Goal: Complete application form

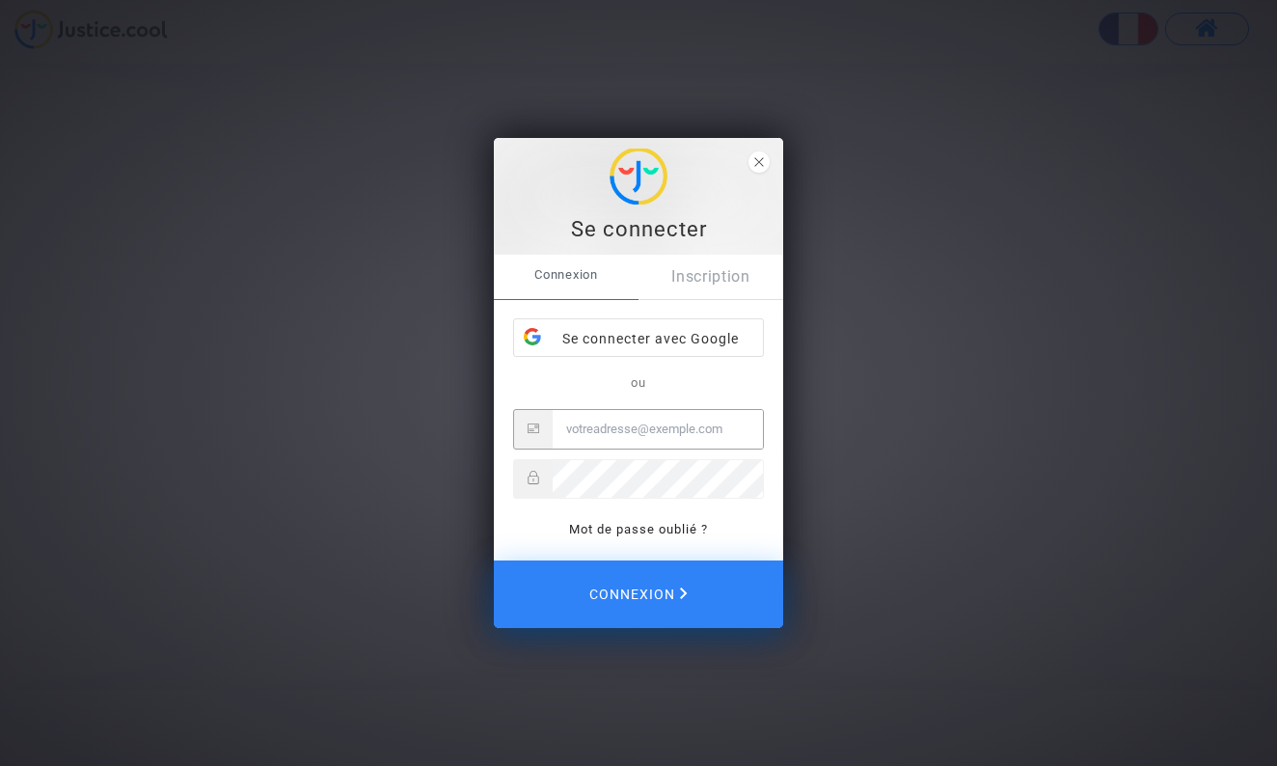
click at [709, 277] on link "Inscription" at bounding box center [710, 277] width 145 height 44
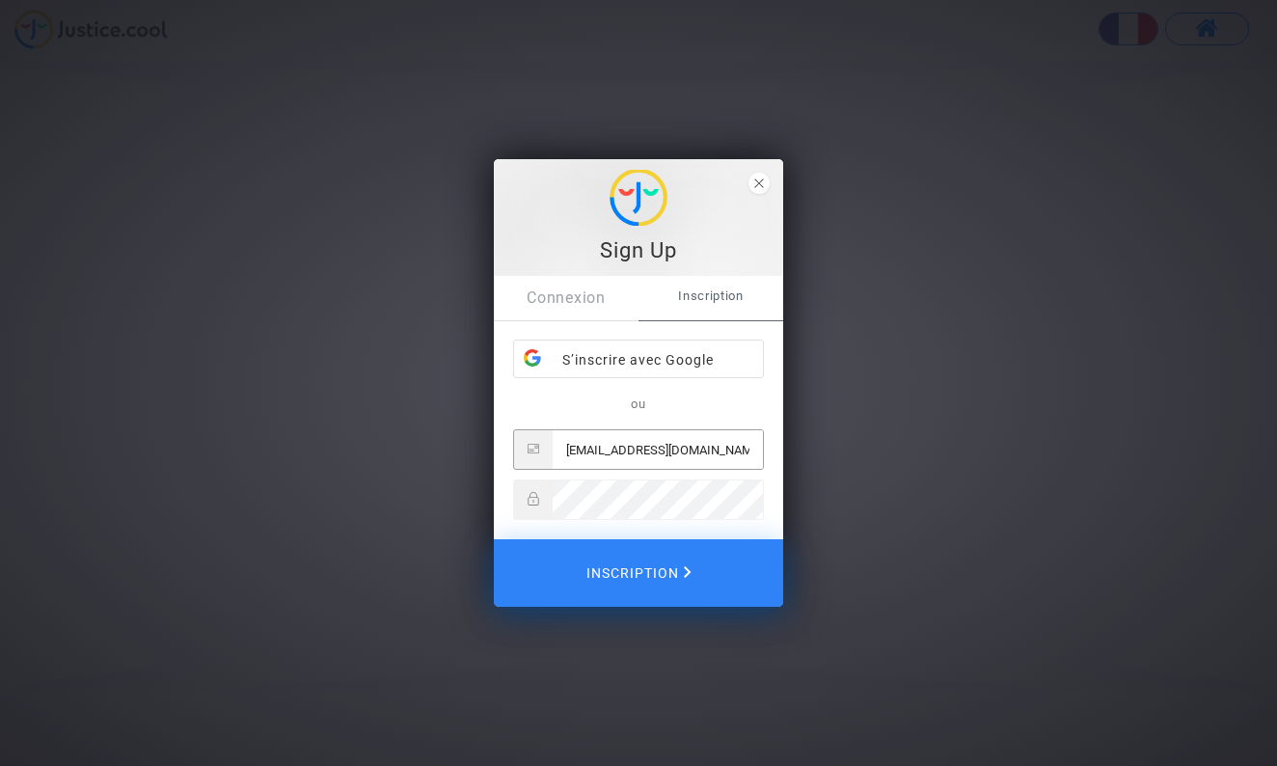
type input "[EMAIL_ADDRESS][DOMAIN_NAME]"
click at [644, 564] on span "Inscription" at bounding box center [638, 573] width 110 height 42
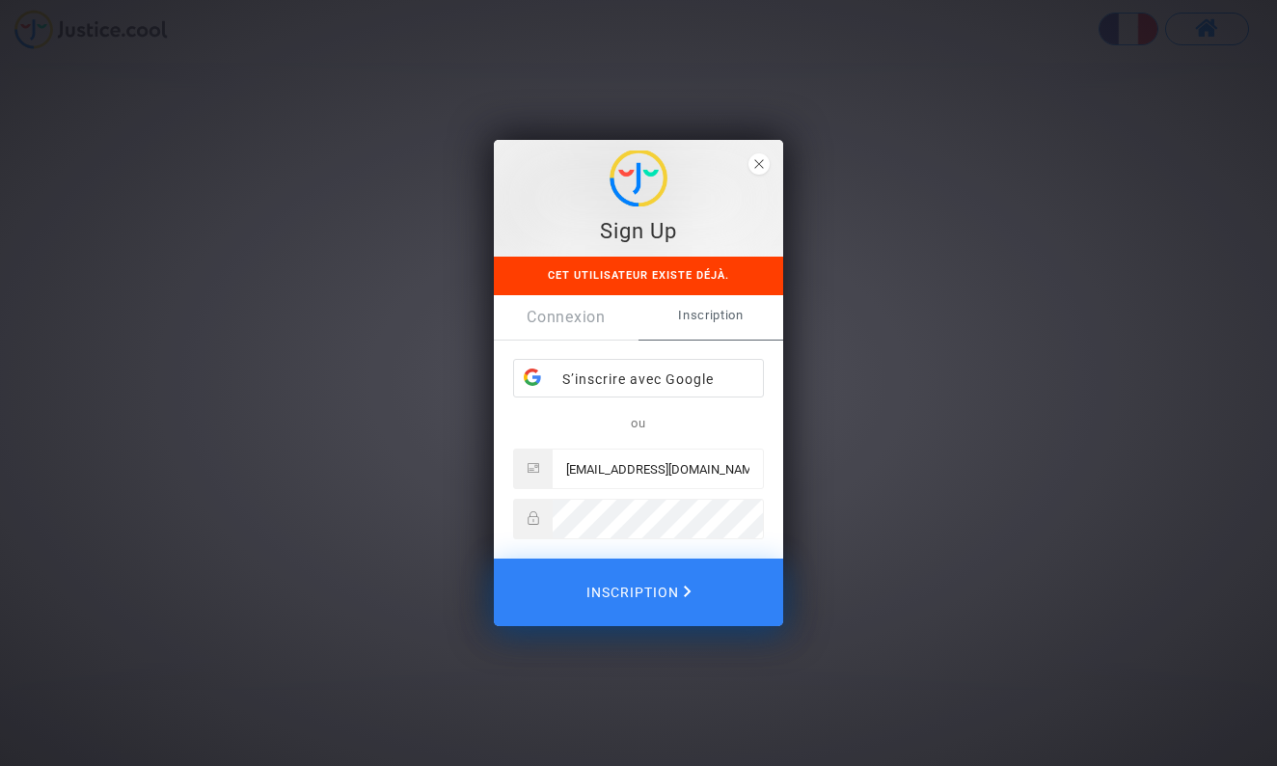
click at [580, 312] on link "Connexion" at bounding box center [566, 317] width 145 height 44
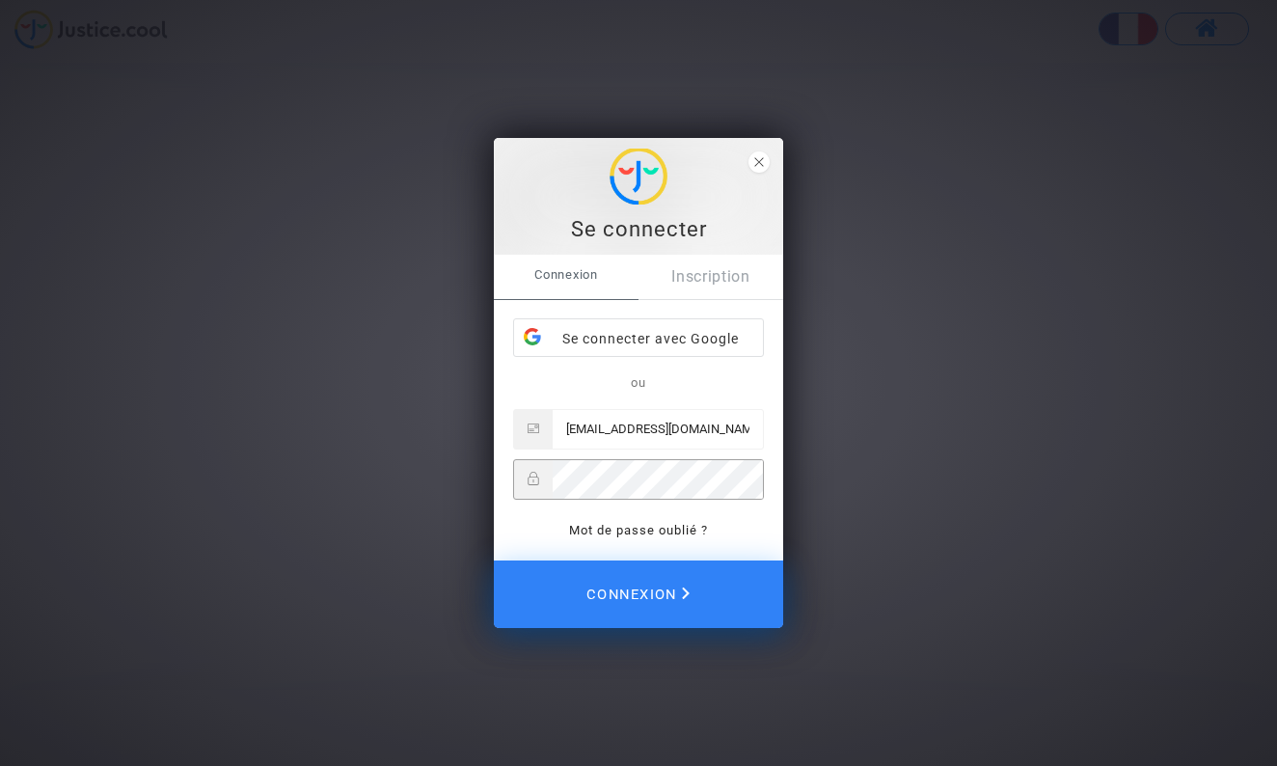
click at [655, 598] on span "Connexion" at bounding box center [637, 594] width 103 height 42
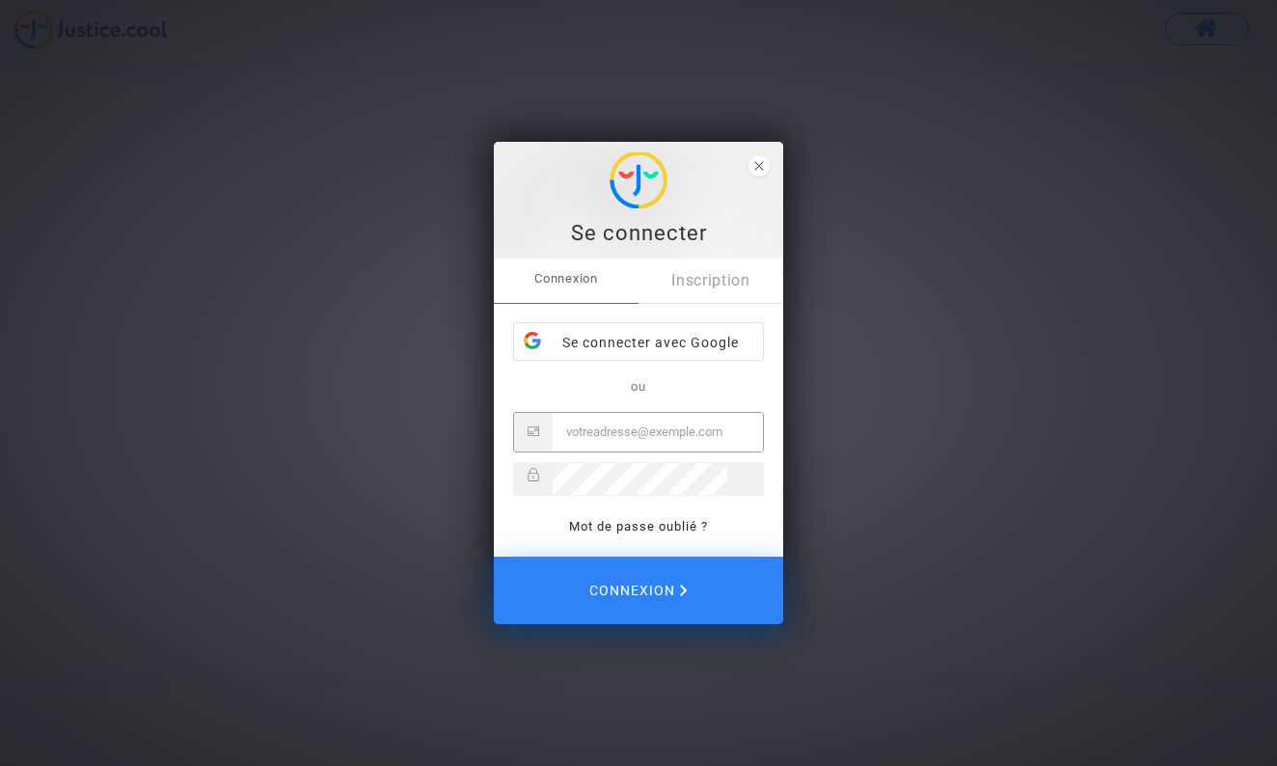
type input "[EMAIL_ADDRESS][DOMAIN_NAME]"
click at [638, 593] on button "Connexion" at bounding box center [638, 590] width 289 height 68
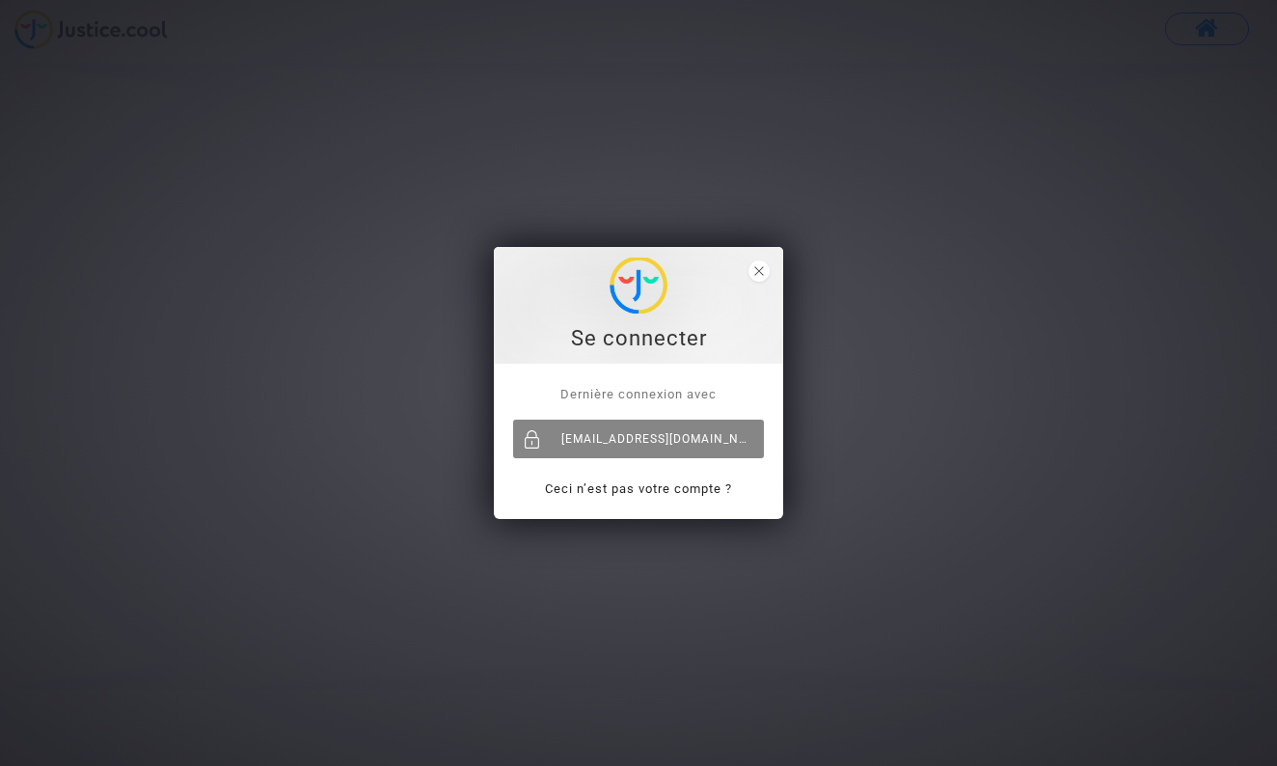
click at [685, 429] on div "[EMAIL_ADDRESS][DOMAIN_NAME]" at bounding box center [638, 438] width 251 height 39
click at [684, 440] on div "[EMAIL_ADDRESS][DOMAIN_NAME]" at bounding box center [638, 438] width 251 height 39
click at [701, 435] on div "[EMAIL_ADDRESS][DOMAIN_NAME]" at bounding box center [638, 438] width 251 height 39
click at [690, 493] on link "Ceci n’est pas votre compte ?" at bounding box center [638, 488] width 187 height 14
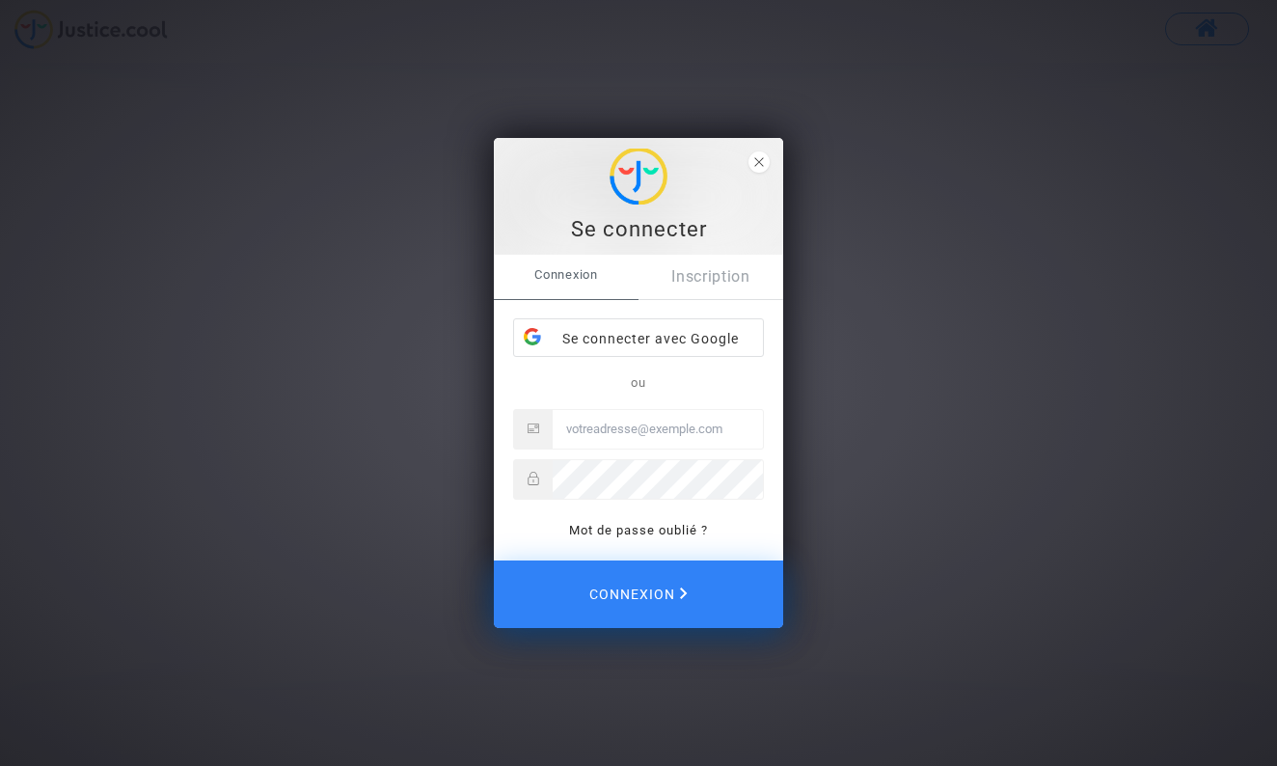
type input "anouar.derbali@hotmail.fr"
click at [629, 601] on span "Connexion" at bounding box center [637, 594] width 103 height 42
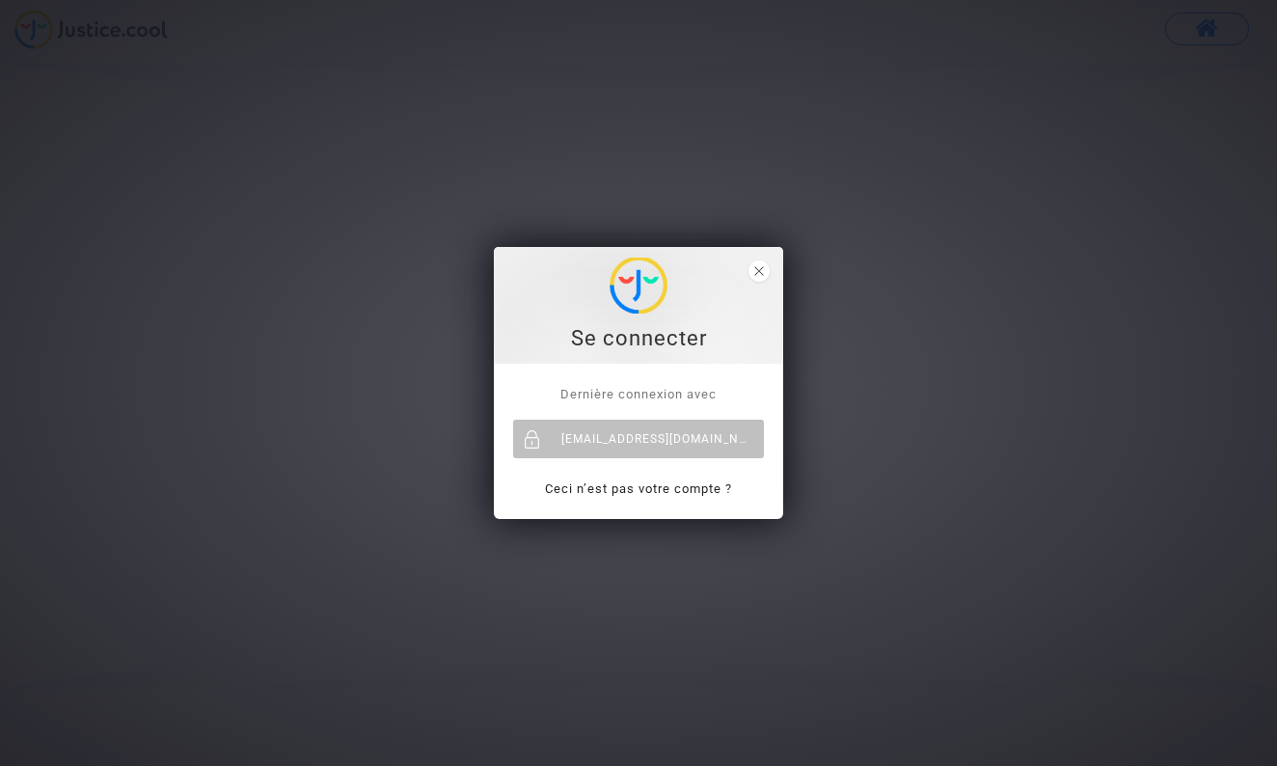
click at [770, 272] on div "Se connecter" at bounding box center [638, 304] width 268 height 95
click at [758, 272] on polygon "close" at bounding box center [758, 270] width 9 height 9
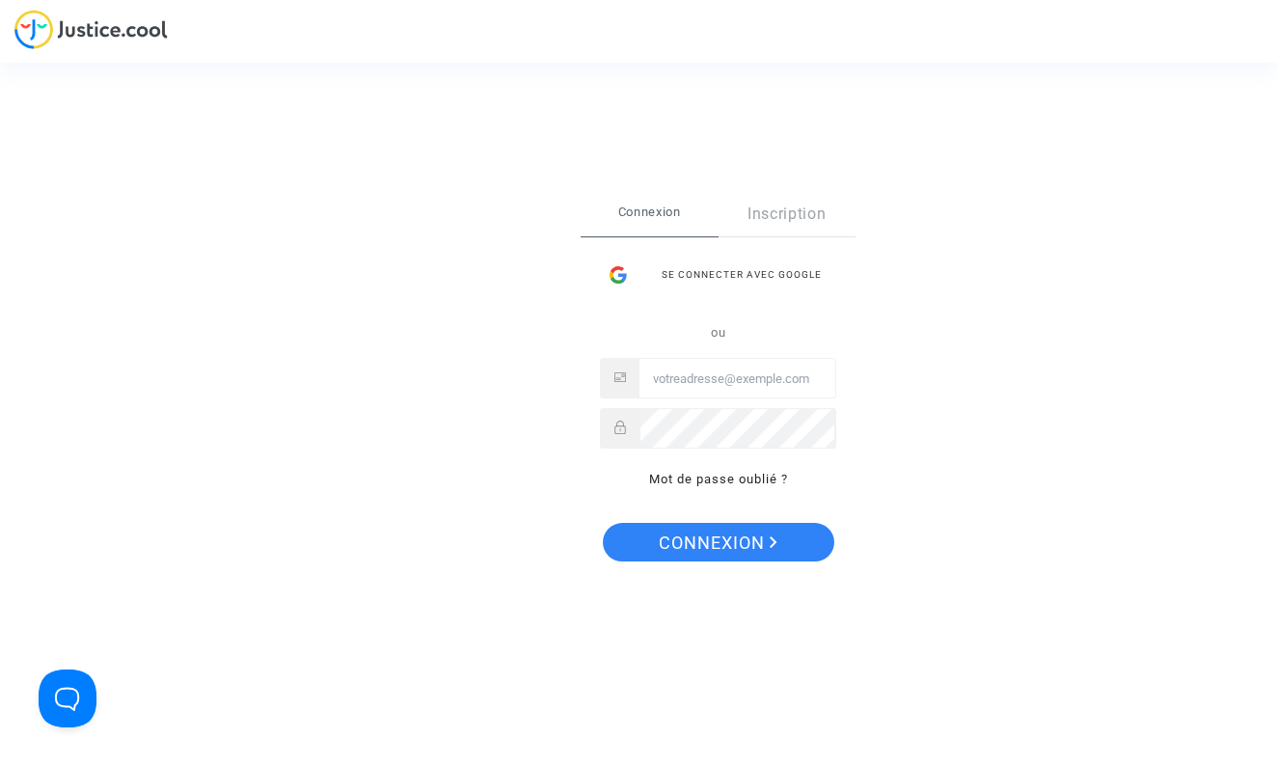
click at [717, 408] on div "ou Mot de passe oublié ?" at bounding box center [718, 406] width 236 height 170
type input "[EMAIL_ADDRESS][DOMAIN_NAME]"
click at [689, 546] on span "Connexion" at bounding box center [718, 543] width 119 height 41
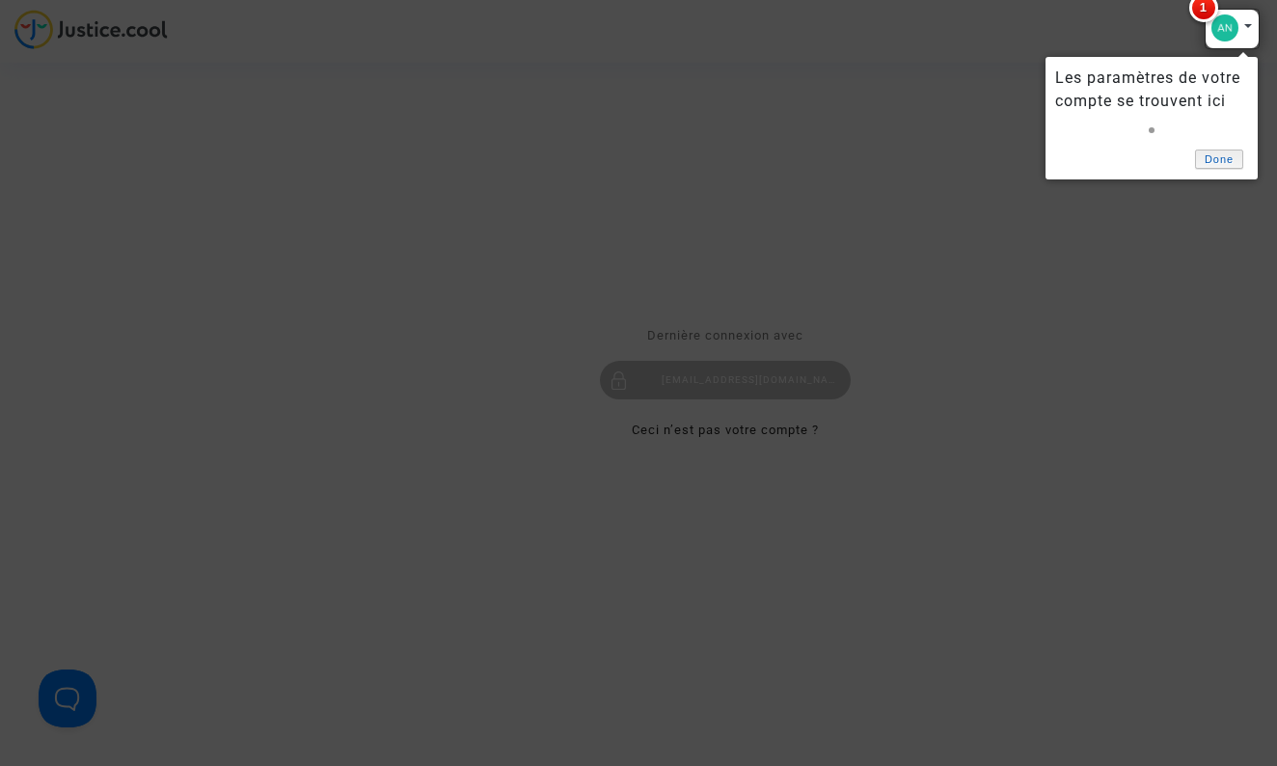
click at [1222, 158] on link "Done" at bounding box center [1219, 159] width 48 height 20
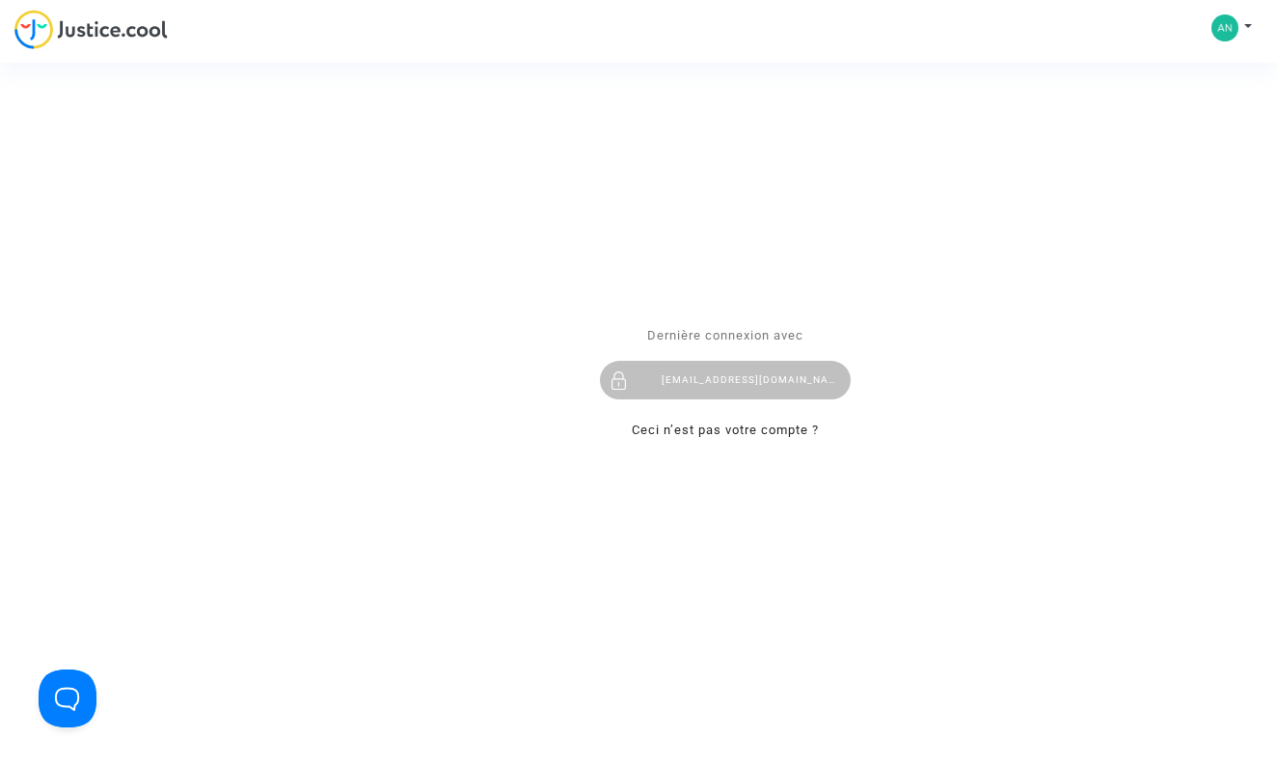
click at [1234, 26] on div "Se connecter Dernière connexion avec [EMAIL_ADDRESS][DOMAIN_NAME] Ceci n’est pa…" at bounding box center [638, 383] width 1277 height 766
click at [1218, 29] on div "Se connecter Dernière connexion avec anouar.derbali@hotmail.fr Ceci n’est pas v…" at bounding box center [638, 383] width 1277 height 766
click at [1247, 27] on div "Se connecter Dernière connexion avec anouar.derbali@hotmail.fr Ceci n’est pas v…" at bounding box center [638, 383] width 1277 height 766
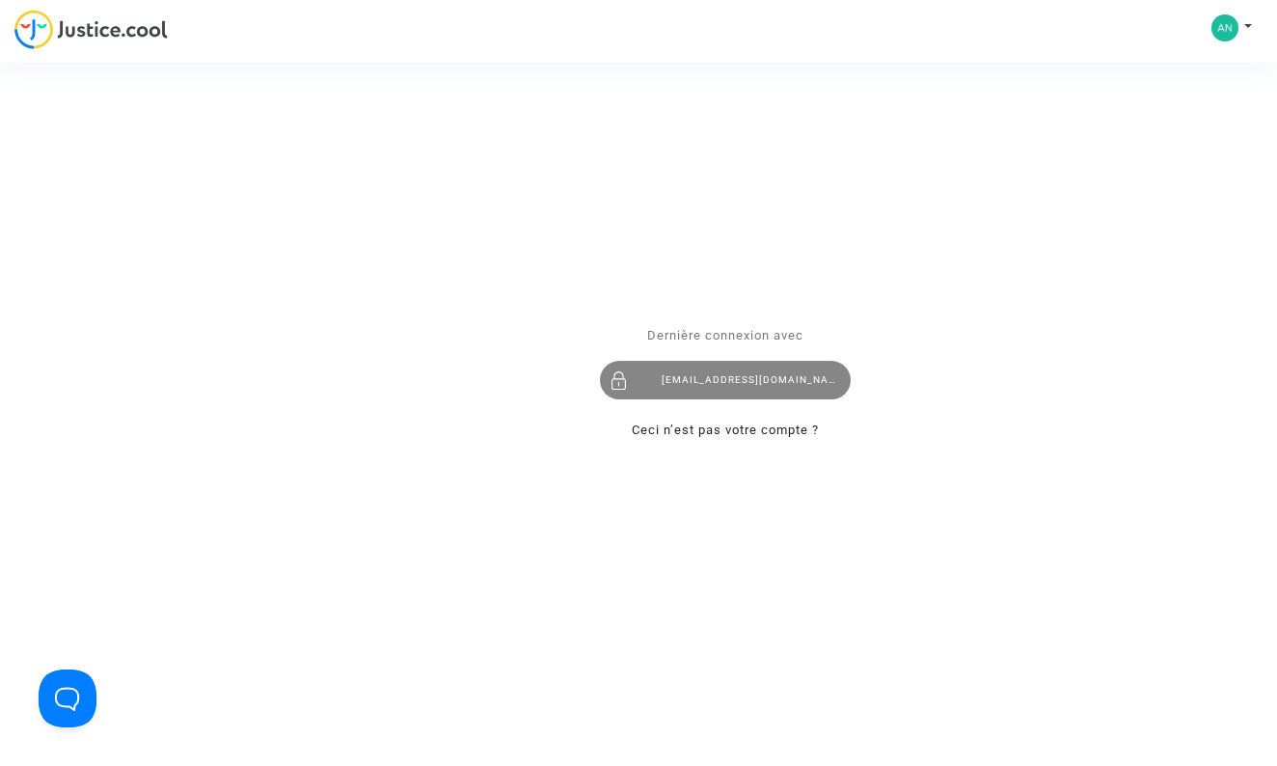
click at [686, 387] on div "anouar.derbali@hotmail.fr" at bounding box center [725, 381] width 251 height 39
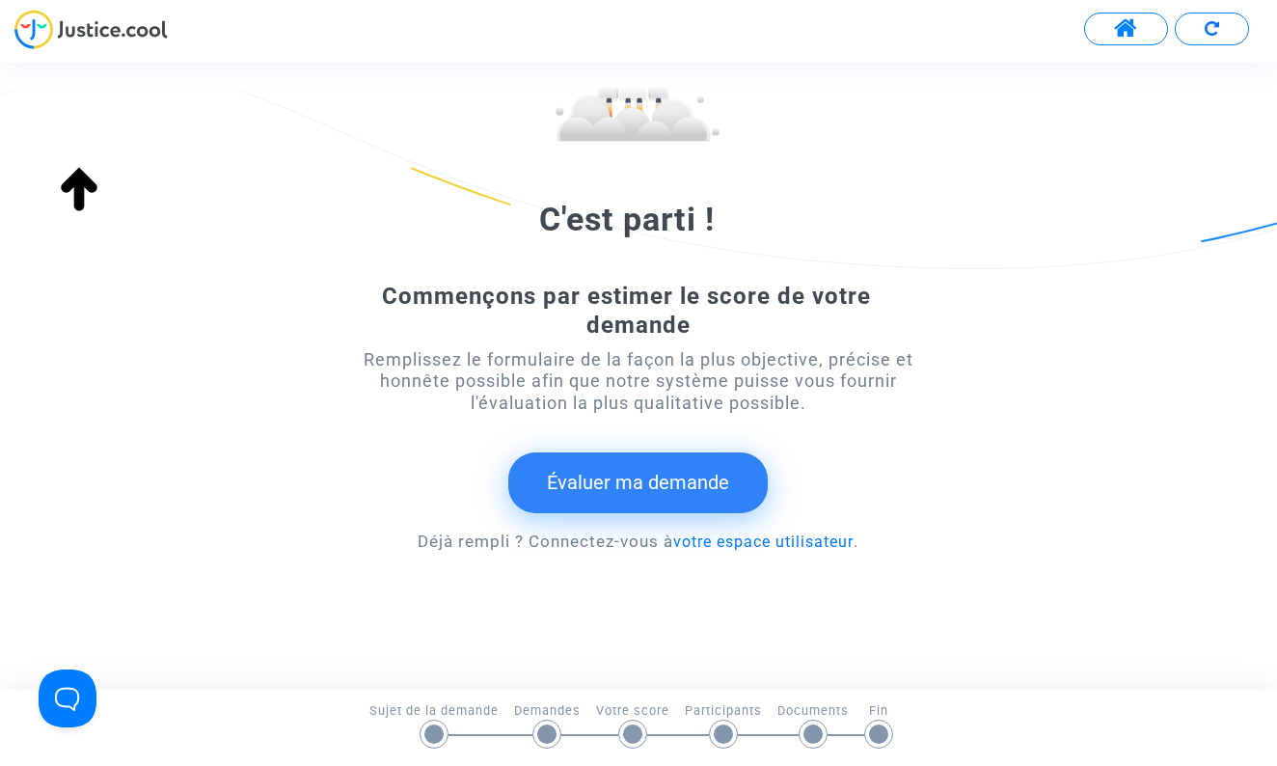
scroll to position [214, 0]
click at [680, 455] on button "Évaluer ma demande" at bounding box center [637, 484] width 259 height 60
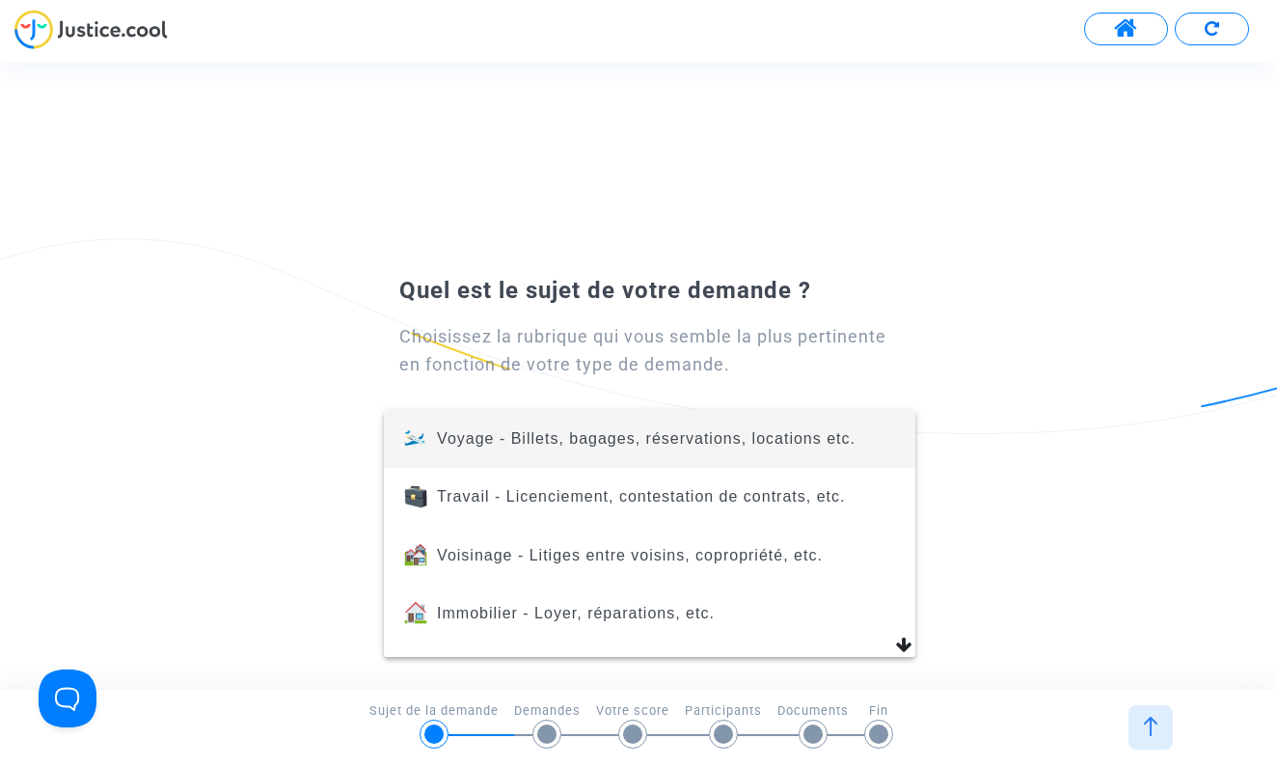
click at [1113, 25] on div at bounding box center [638, 383] width 1277 height 766
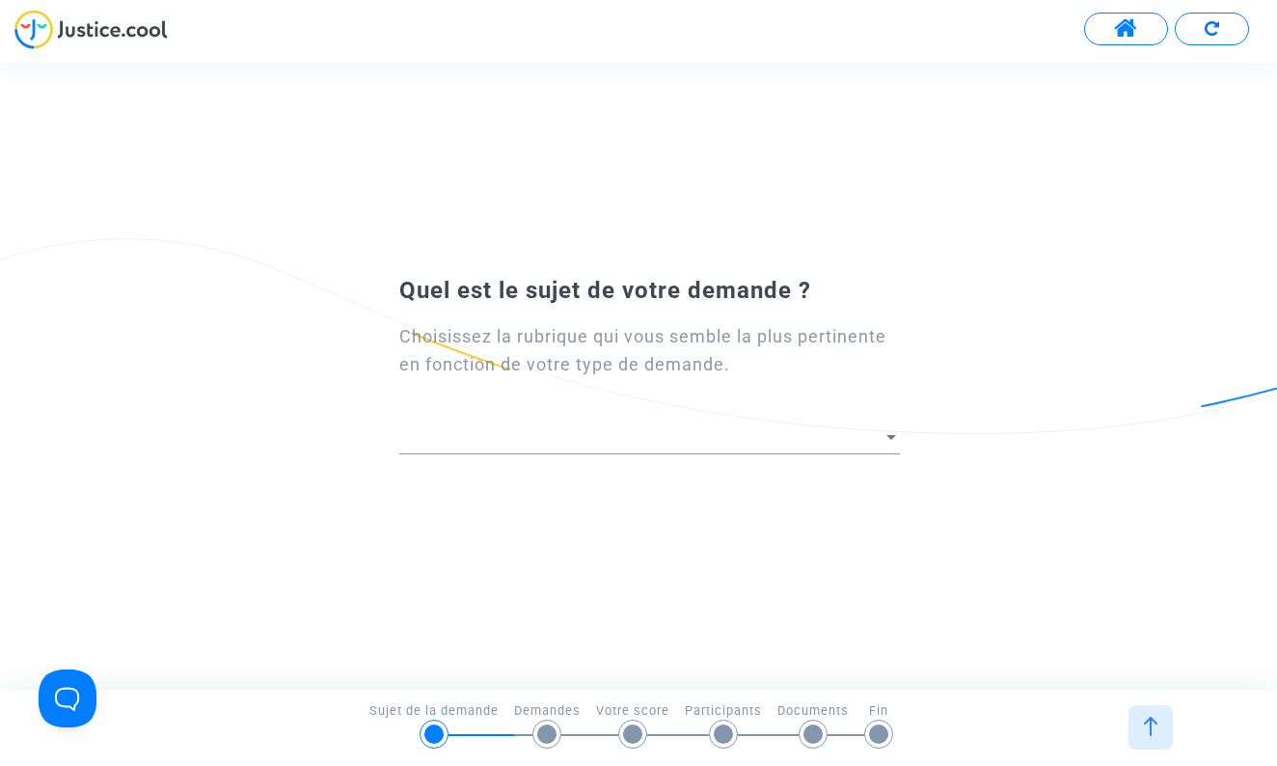
click at [1113, 25] on button at bounding box center [1126, 29] width 84 height 33
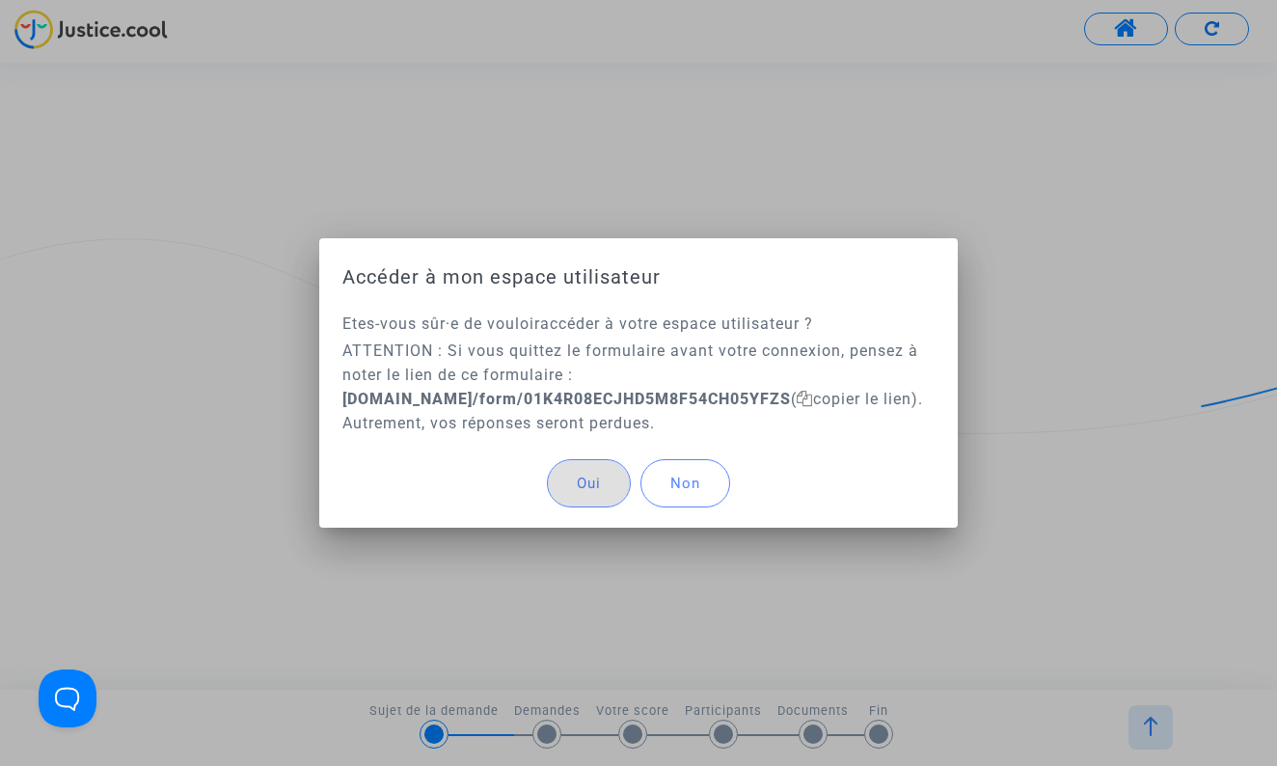
click at [668, 483] on button "Non" at bounding box center [685, 483] width 90 height 48
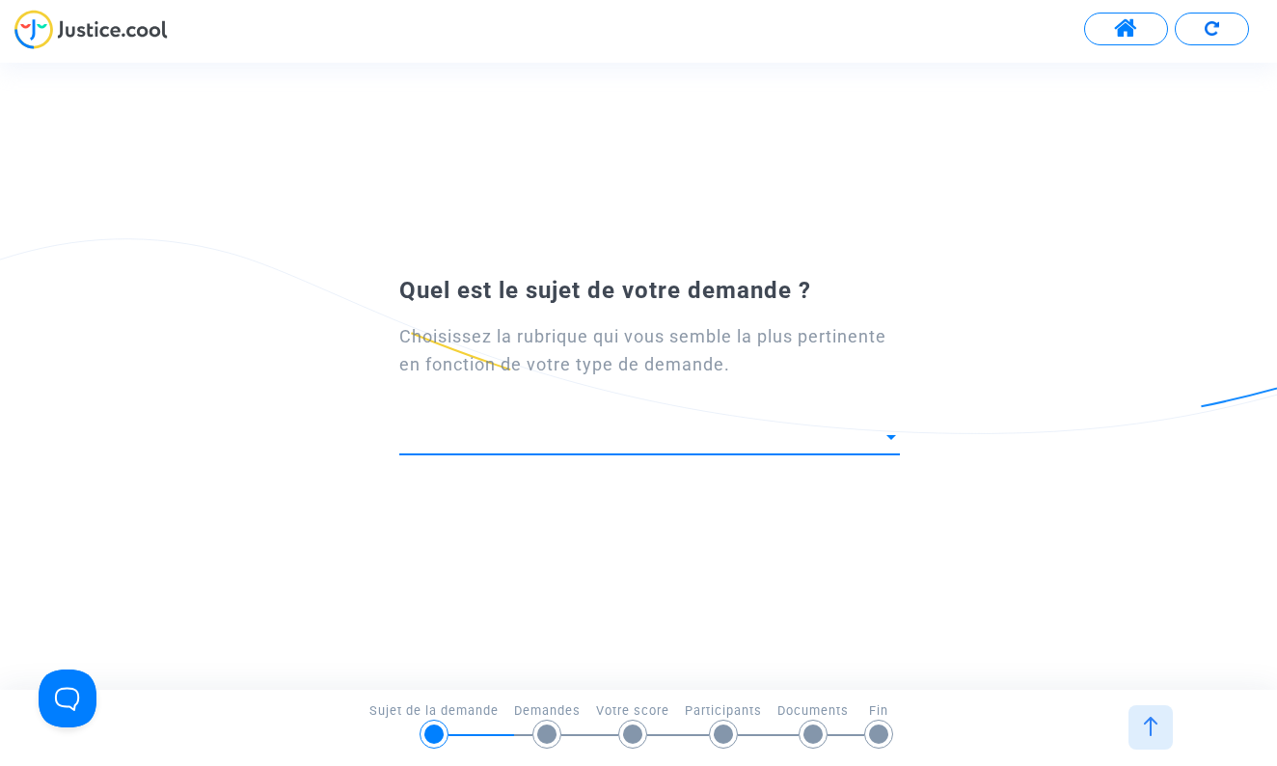
click at [628, 431] on span at bounding box center [640, 436] width 483 height 19
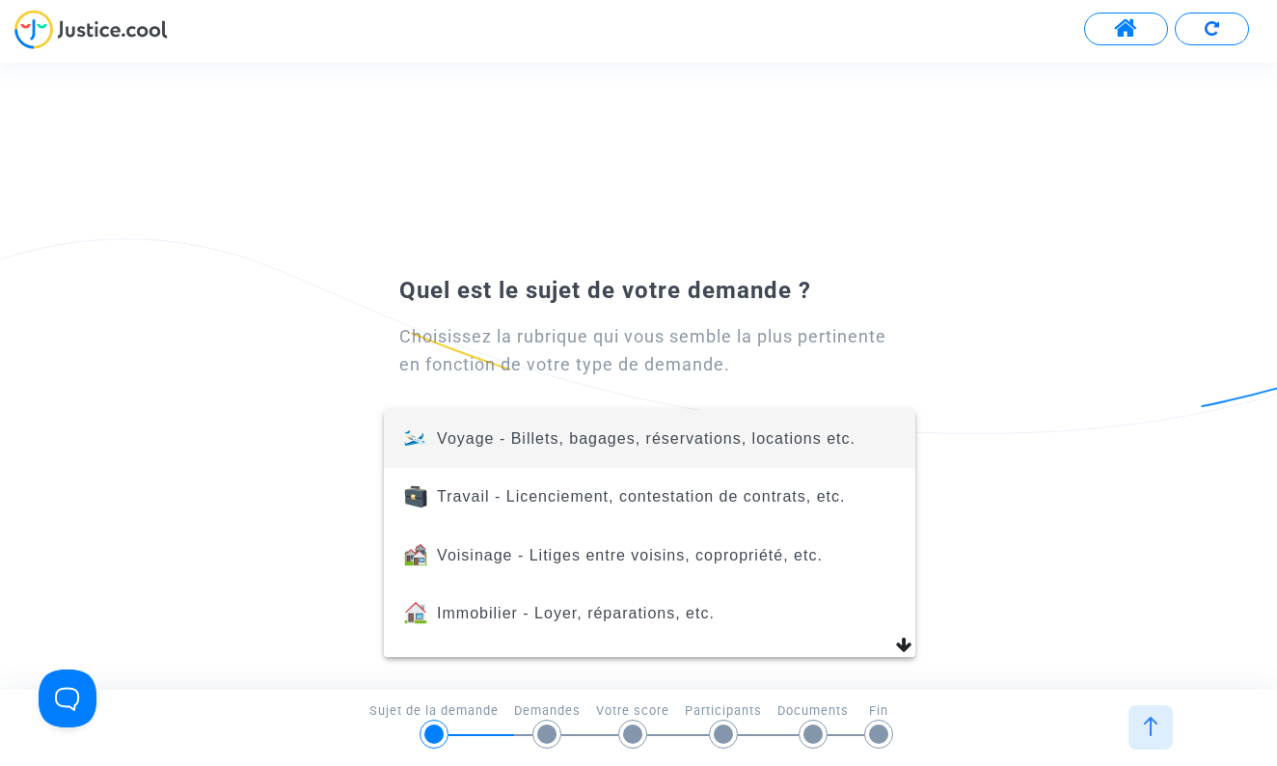
click at [828, 145] on div at bounding box center [638, 383] width 1277 height 766
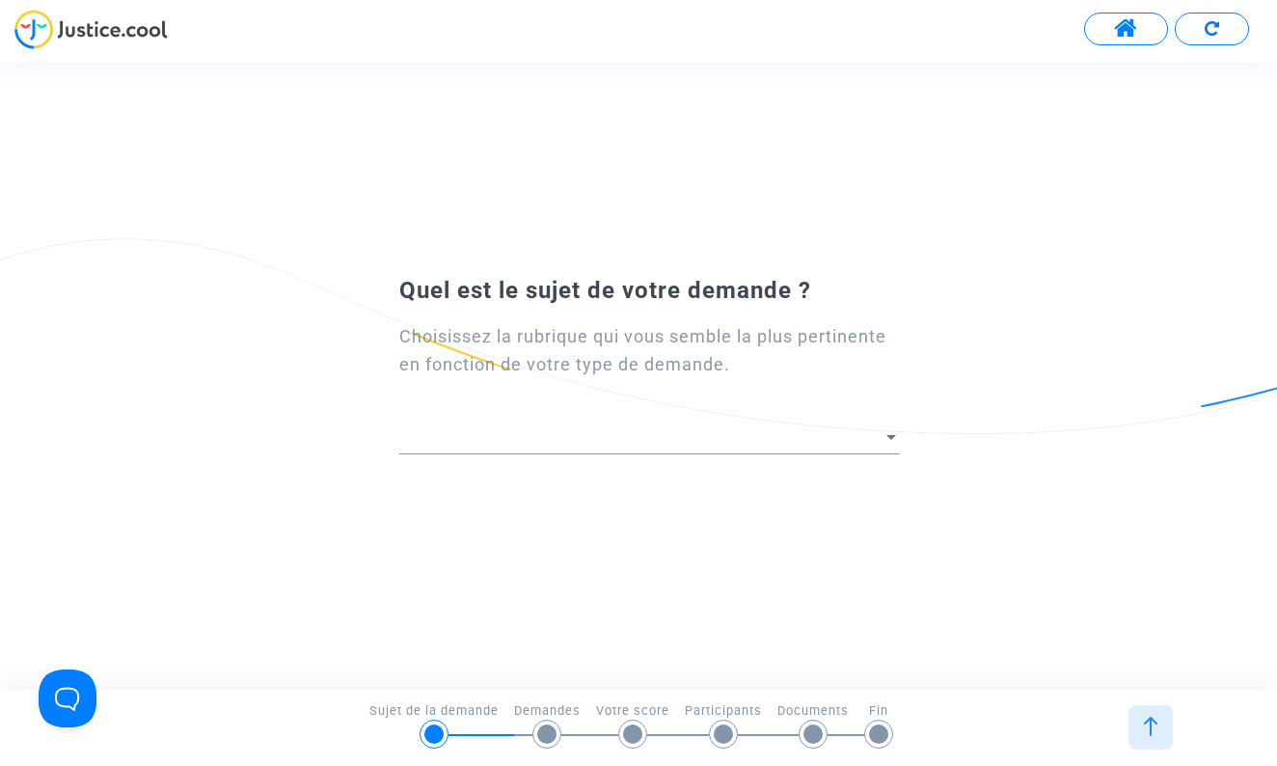
click at [85, 27] on img at bounding box center [90, 30] width 153 height 40
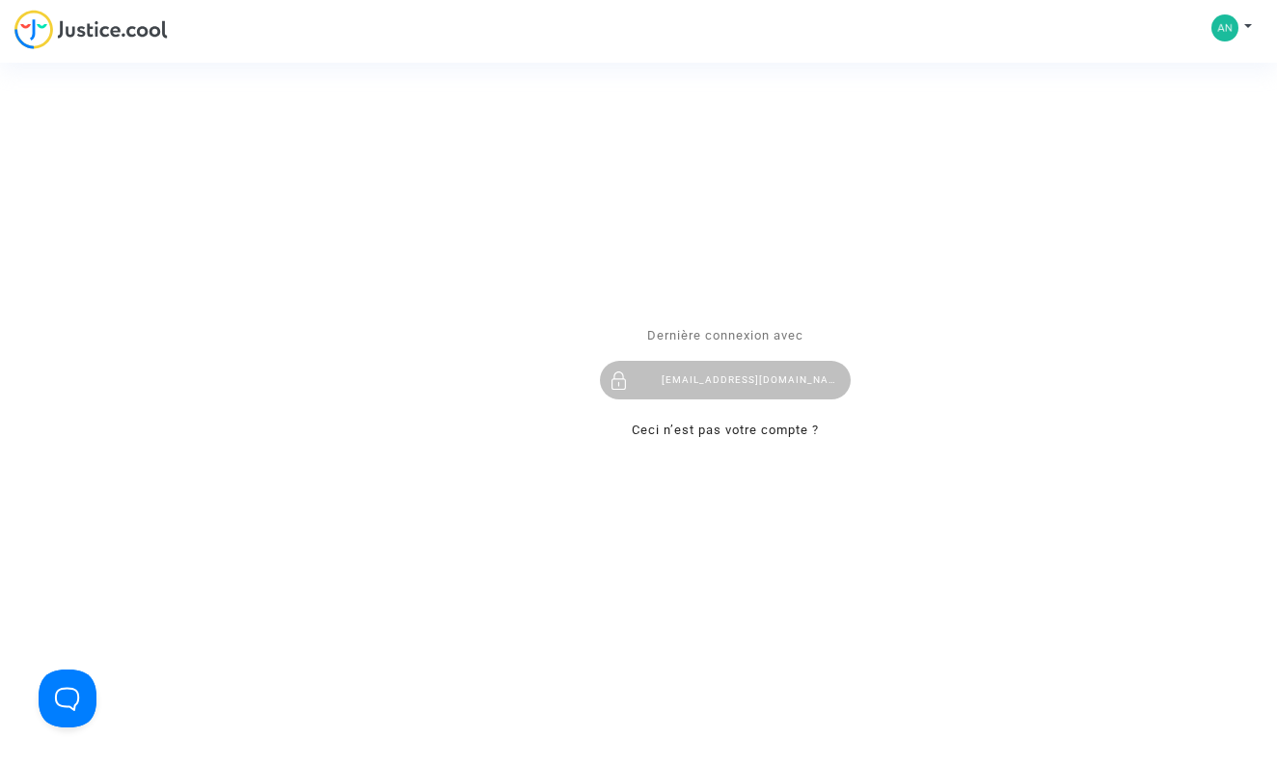
click at [1245, 27] on div "Se connecter Dernière connexion avec [EMAIL_ADDRESS][DOMAIN_NAME] Ceci n’est pa…" at bounding box center [638, 383] width 1277 height 766
click at [1216, 27] on div "Se connecter Dernière connexion avec [EMAIL_ADDRESS][DOMAIN_NAME] Ceci n’est pa…" at bounding box center [638, 383] width 1277 height 766
click at [703, 365] on div "[EMAIL_ADDRESS][DOMAIN_NAME]" at bounding box center [725, 381] width 251 height 39
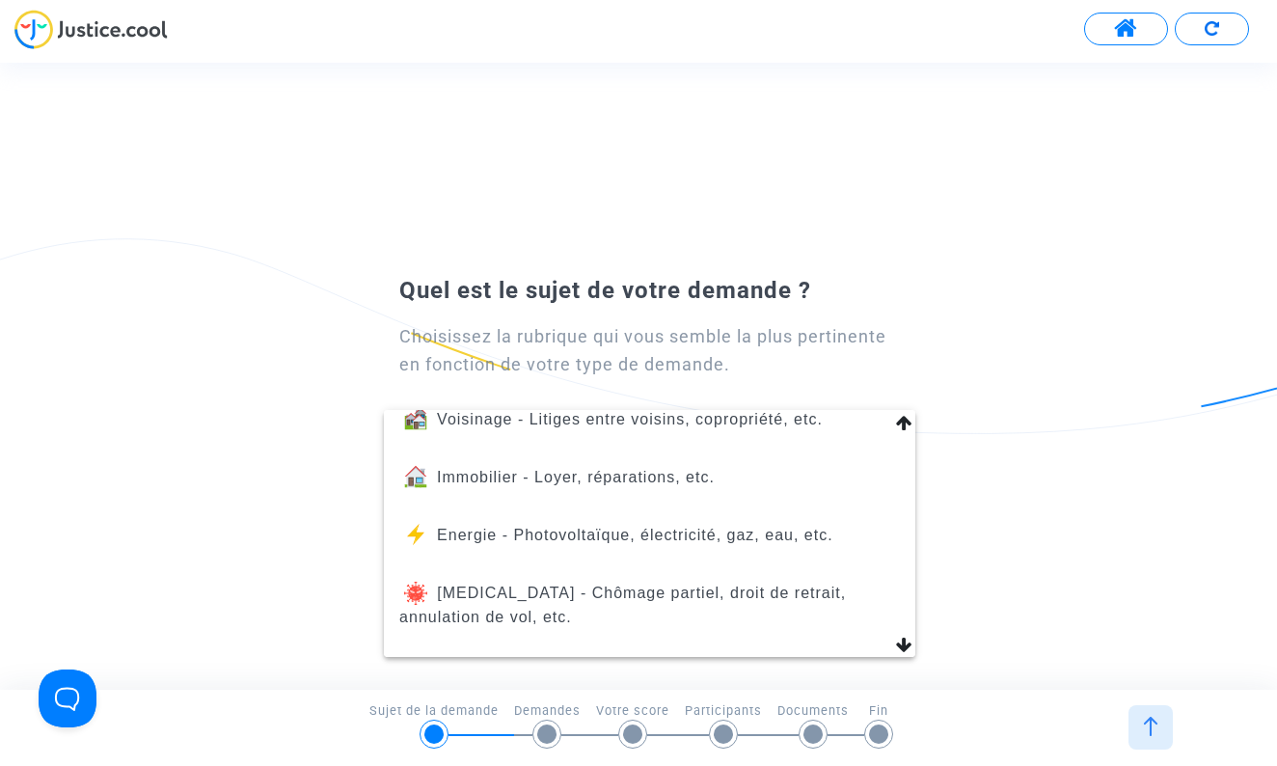
scroll to position [142, 0]
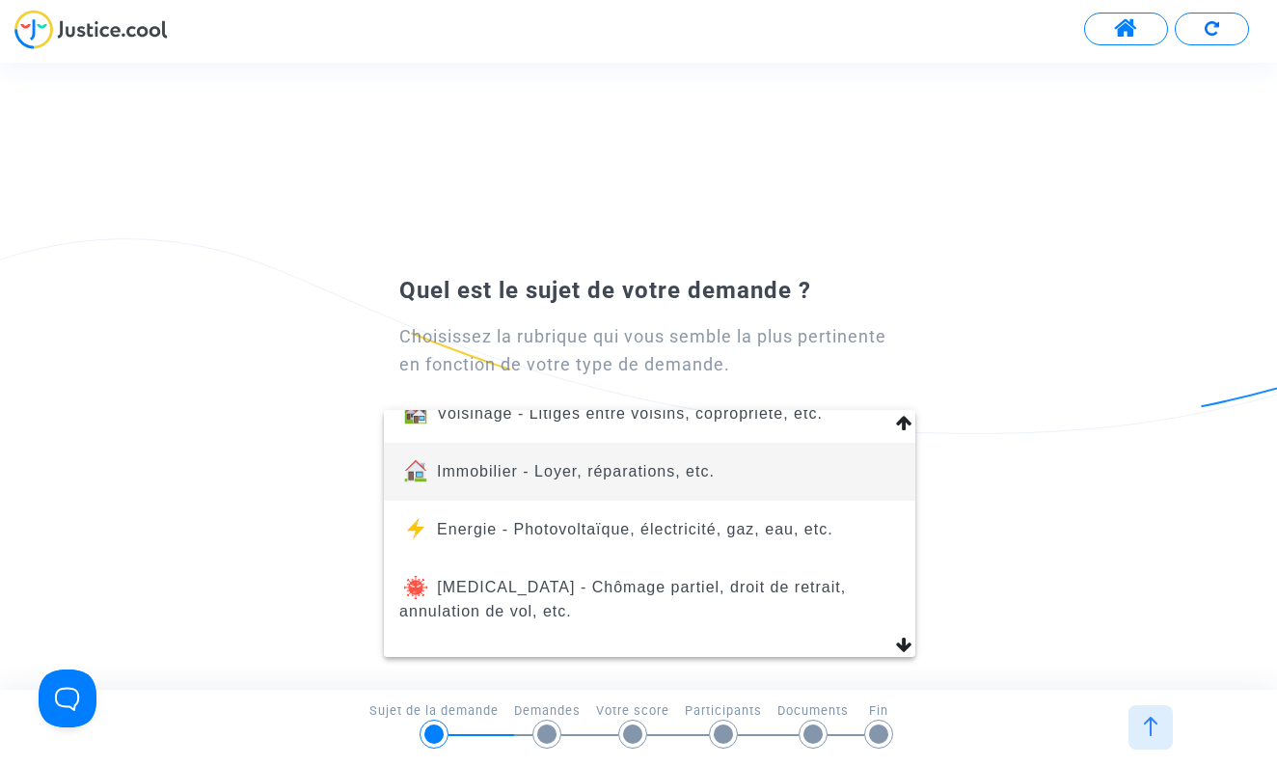
click at [631, 477] on span "Immobilier - Loyer, réparations, etc." at bounding box center [576, 471] width 278 height 16
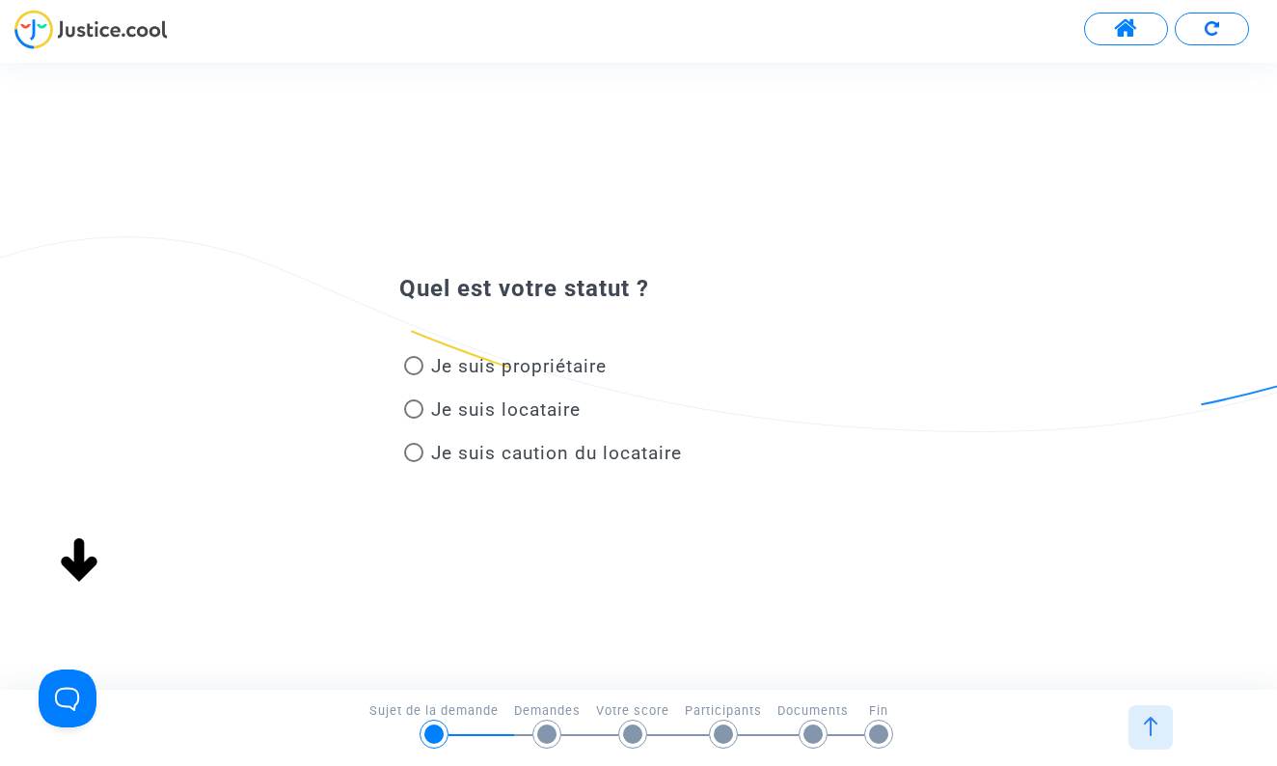
scroll to position [0, 0]
click at [422, 371] on span at bounding box center [413, 365] width 19 height 19
click at [414, 375] on input "Je suis propriétaire" at bounding box center [413, 375] width 1 height 1
radio input "true"
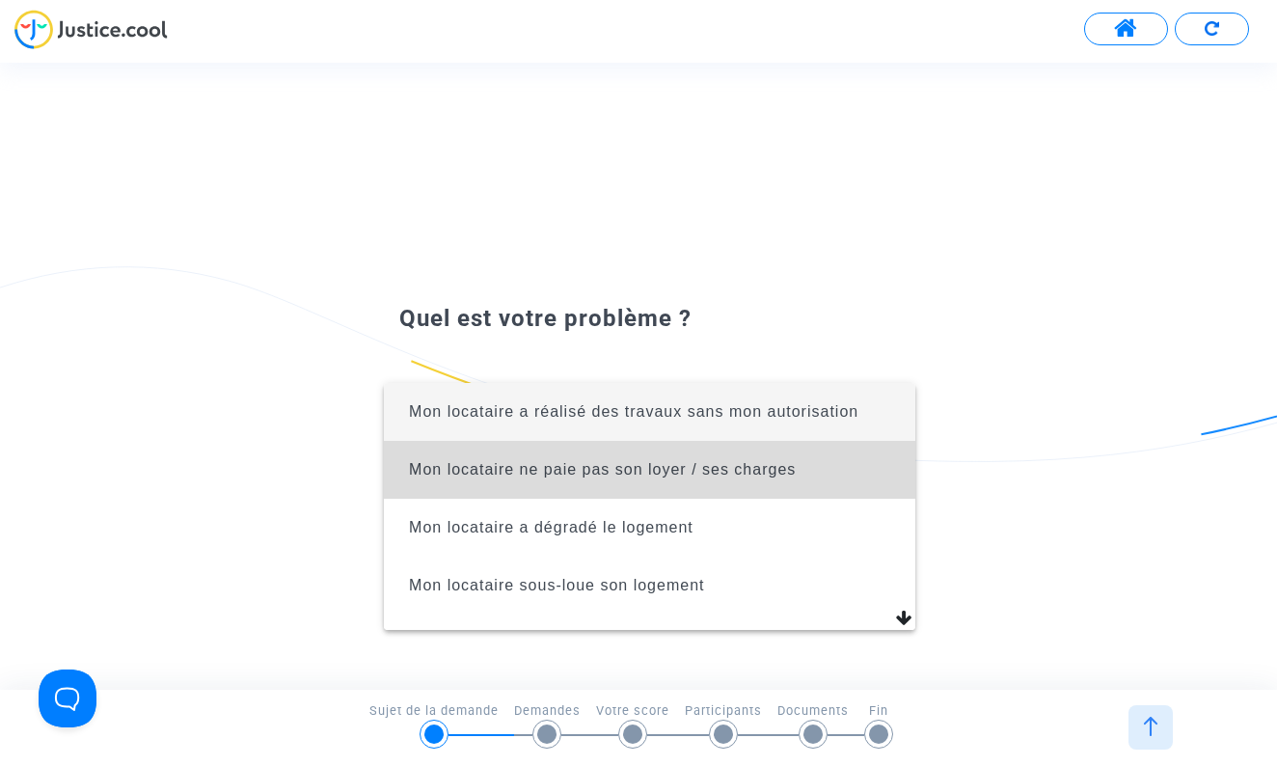
click at [605, 459] on span "Mon locataire ne paie pas son loyer / ses charges" at bounding box center [649, 470] width 500 height 58
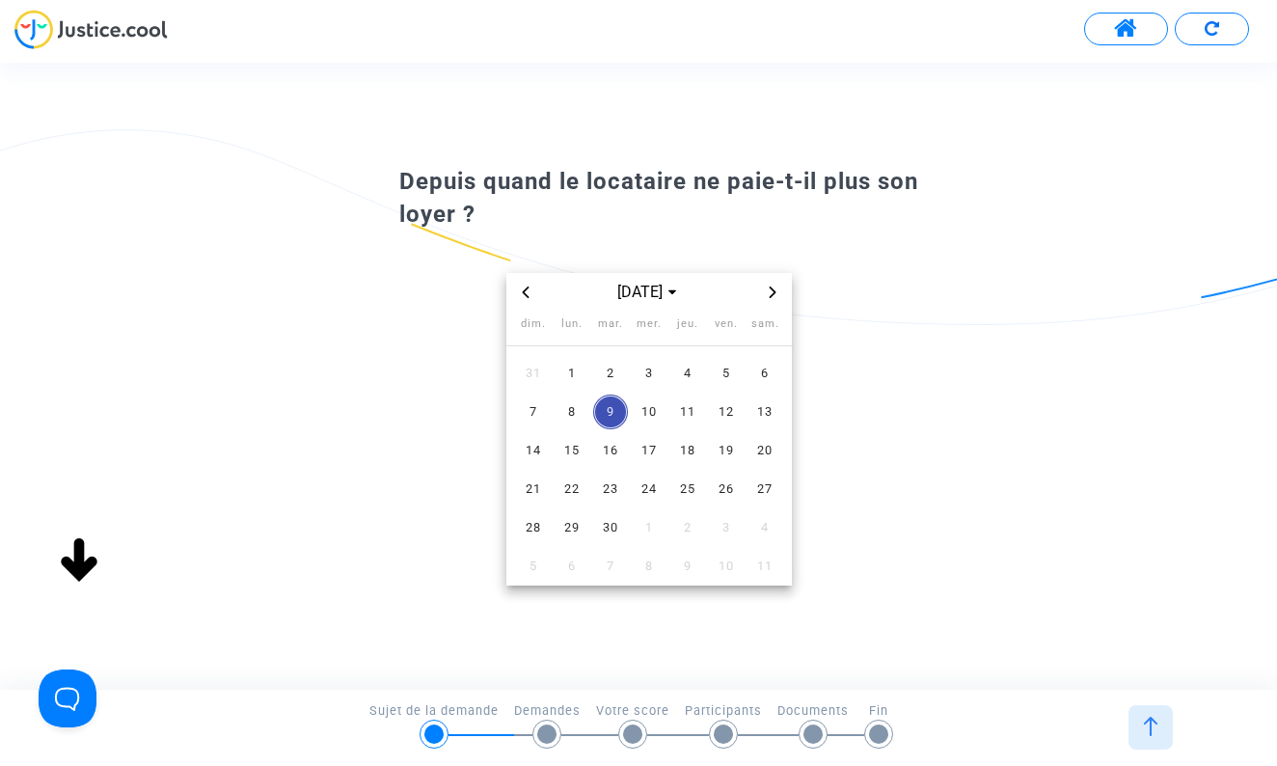
click at [523, 297] on icon "Previous month" at bounding box center [526, 292] width 12 height 12
click at [529, 377] on span "1" at bounding box center [533, 373] width 35 height 35
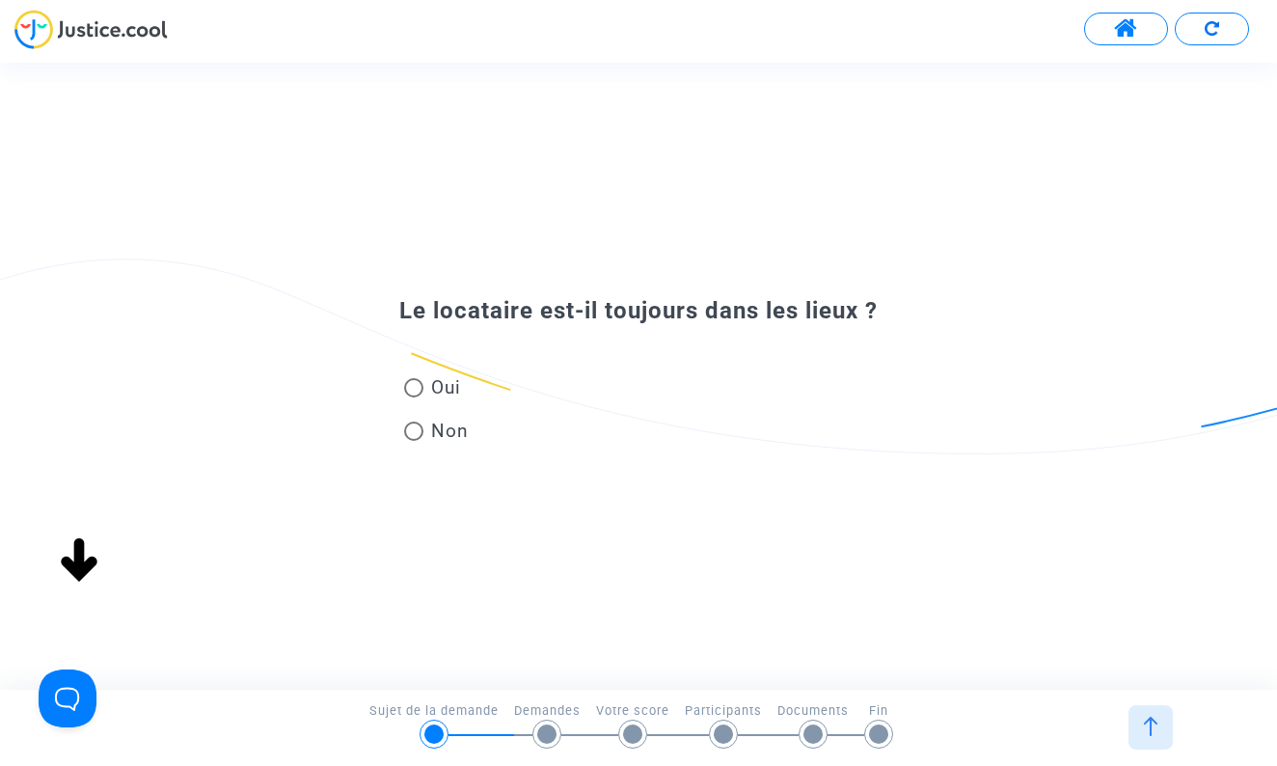
click at [419, 427] on span at bounding box center [413, 430] width 19 height 19
click at [414, 441] on input "Non" at bounding box center [413, 441] width 1 height 1
radio input "true"
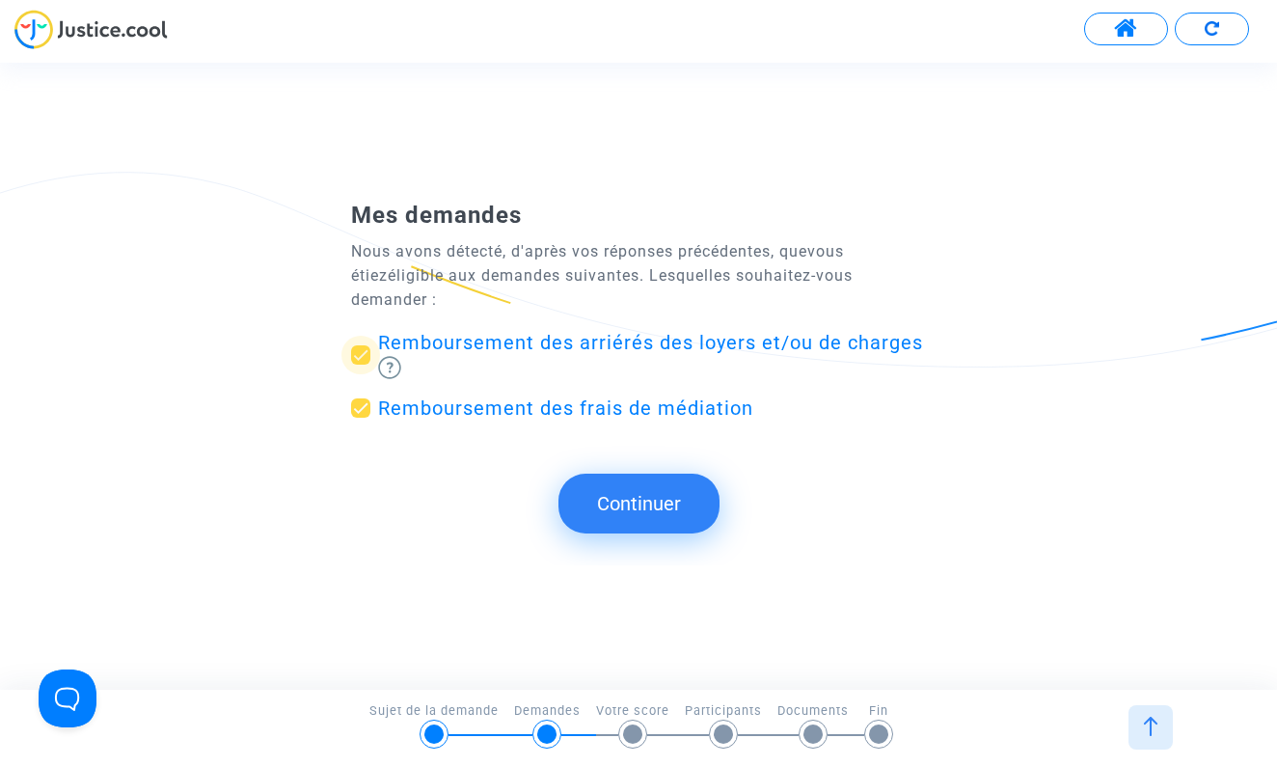
click at [795, 331] on span "Remboursement des arriérés des loyers et/ou de charges" at bounding box center [650, 342] width 545 height 23
click at [361, 365] on input "Remboursement des arriérés des loyers et/ou de charges" at bounding box center [360, 365] width 1 height 1
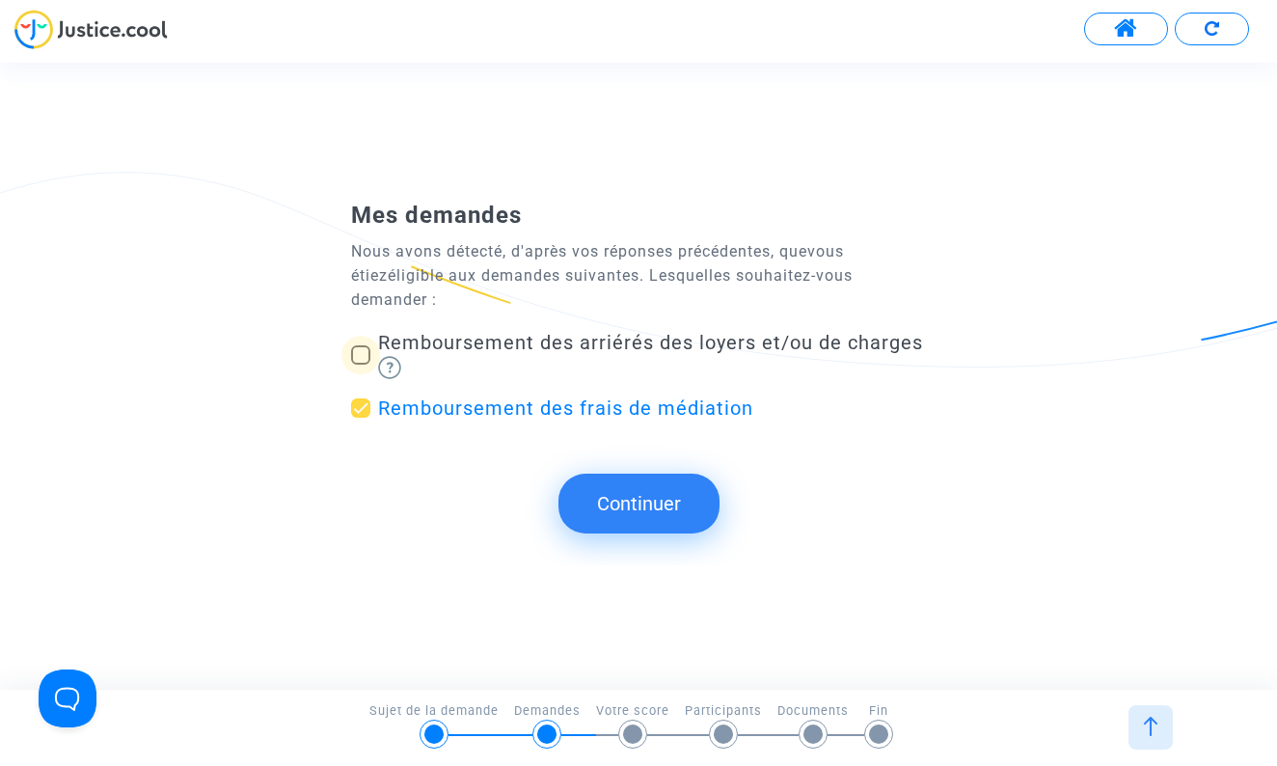
click at [361, 345] on span at bounding box center [360, 354] width 19 height 19
click at [361, 365] on input "Remboursement des arriérés des loyers et/ou de charges" at bounding box center [360, 365] width 1 height 1
checkbox input "true"
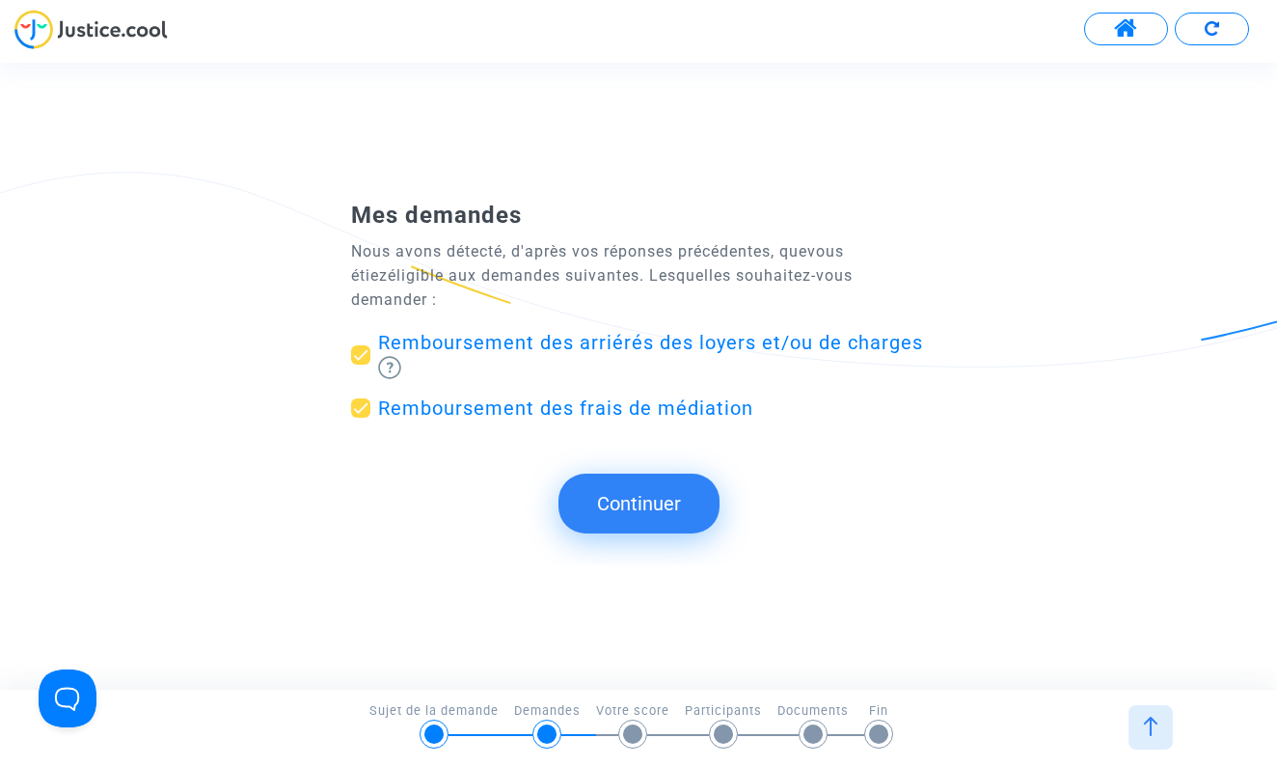
click at [362, 398] on span at bounding box center [360, 407] width 19 height 19
click at [361, 418] on input "Remboursement des frais de médiation" at bounding box center [360, 418] width 1 height 1
checkbox input "false"
click at [653, 489] on button "Continuer" at bounding box center [638, 503] width 161 height 60
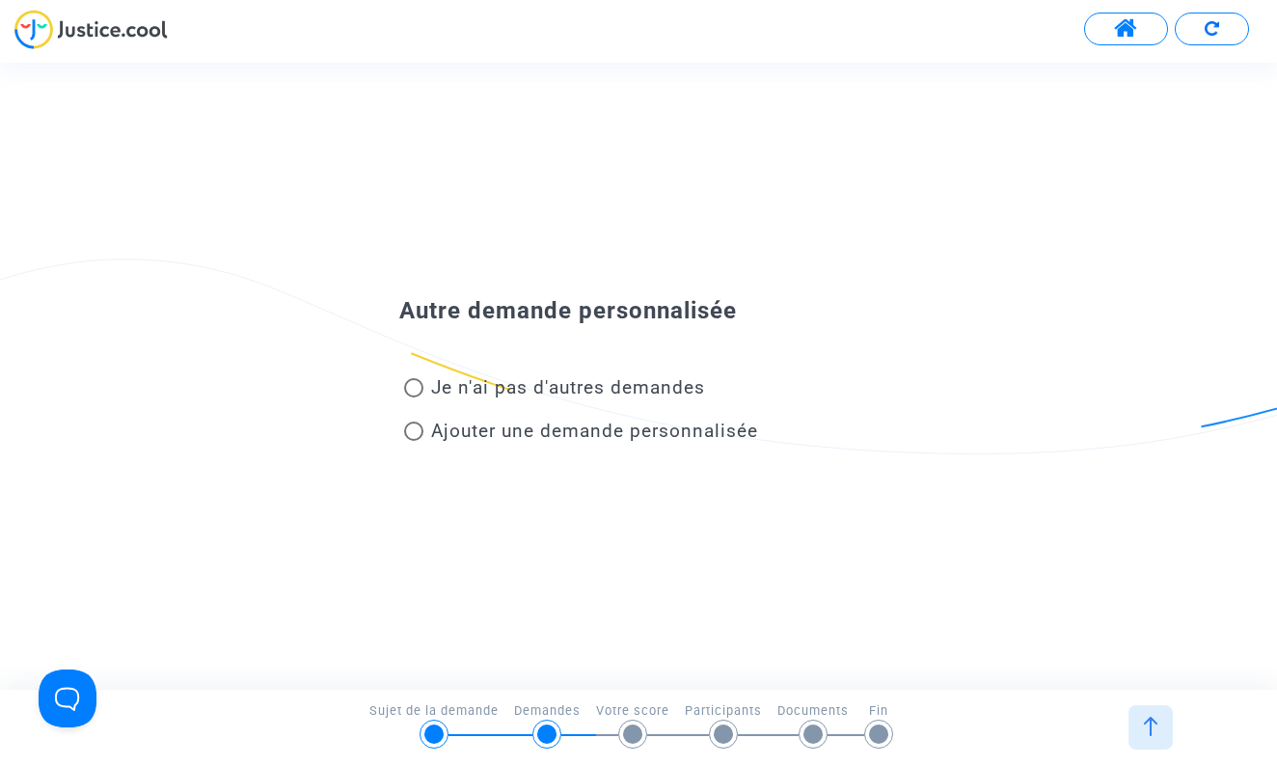
click at [419, 431] on span at bounding box center [413, 430] width 19 height 19
click at [414, 441] on input "Ajouter une demande personnalisée" at bounding box center [413, 441] width 1 height 1
radio input "true"
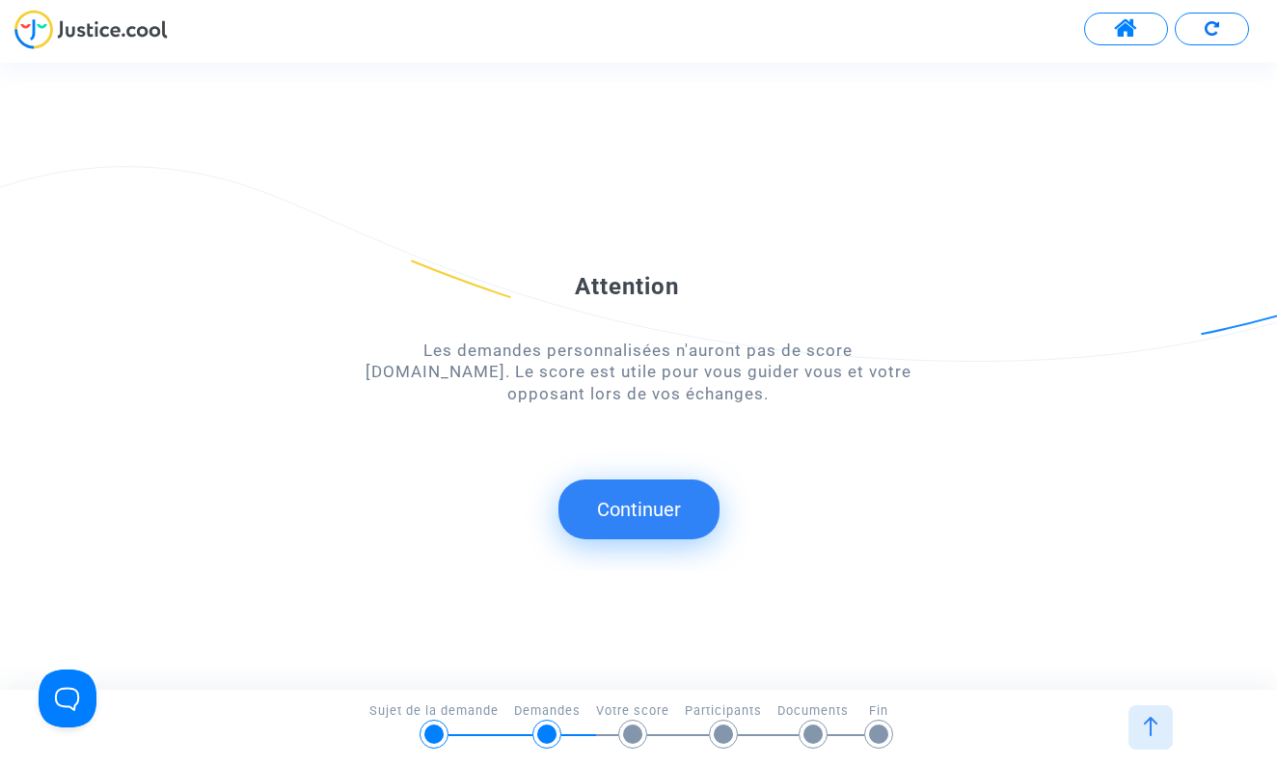
click at [626, 499] on button "Continuer" at bounding box center [638, 509] width 161 height 60
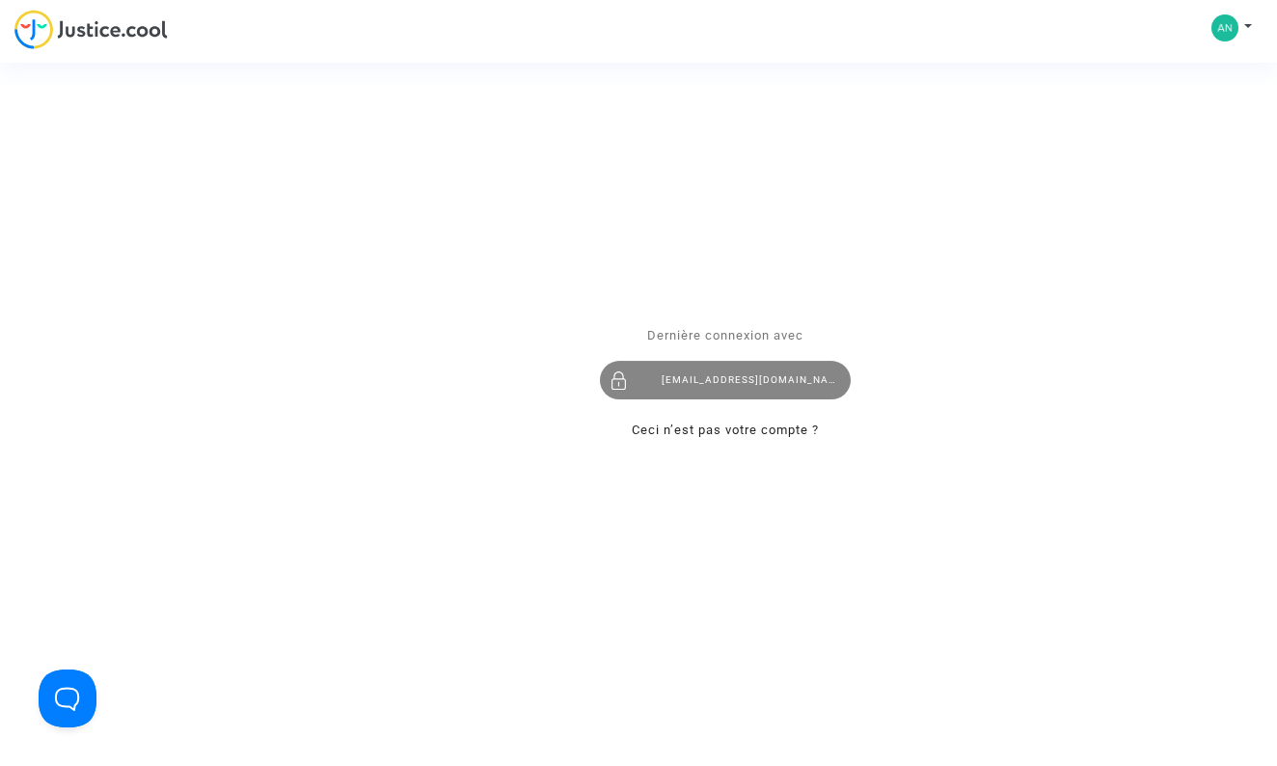
click at [687, 376] on div "[EMAIL_ADDRESS][DOMAIN_NAME]" at bounding box center [725, 381] width 251 height 39
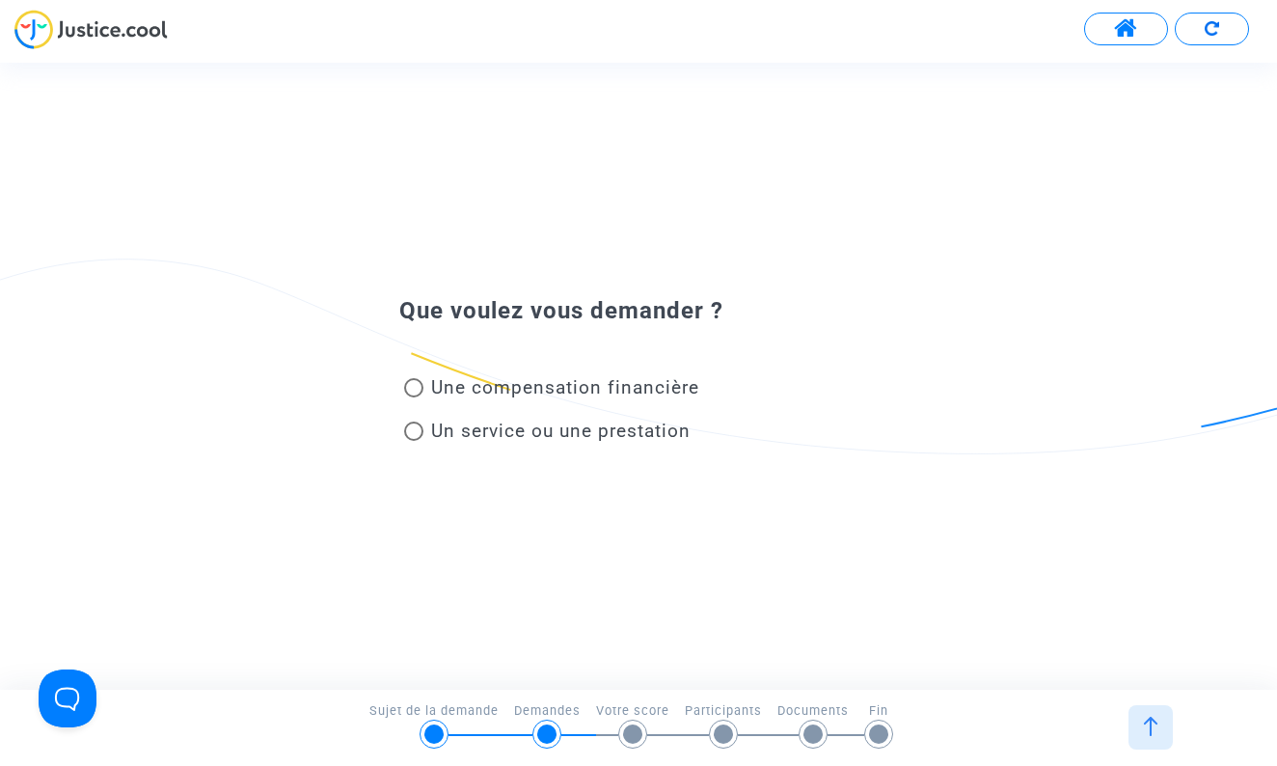
click at [1130, 33] on span at bounding box center [1126, 28] width 24 height 25
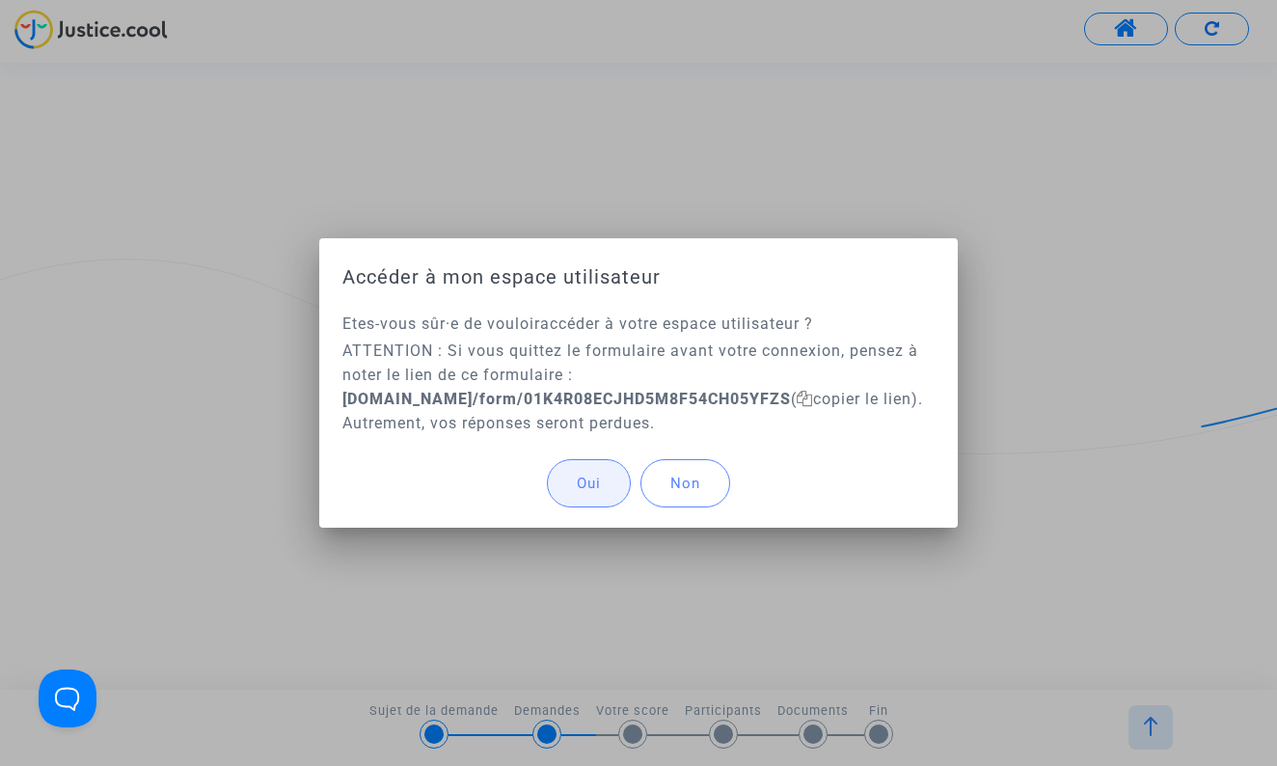
click at [605, 475] on button "Oui" at bounding box center [589, 483] width 84 height 48
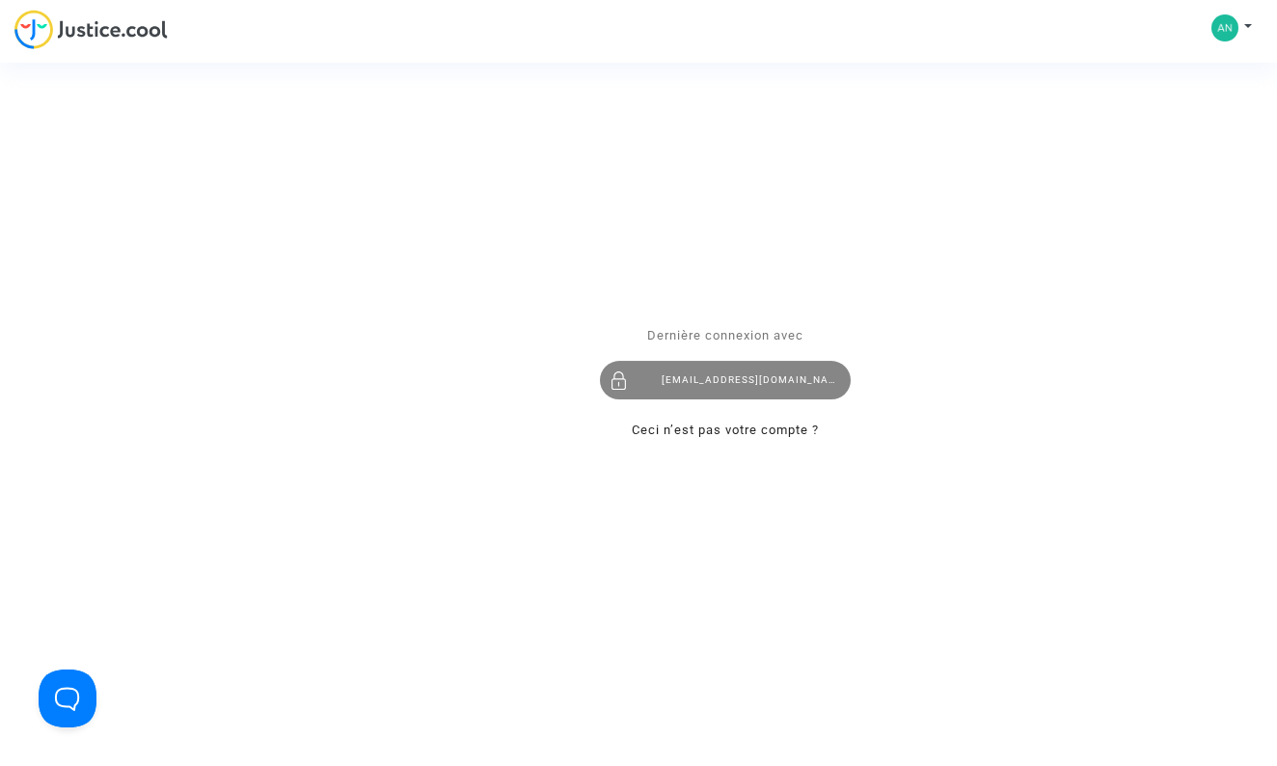
click at [704, 380] on div "anouar.derbali@hotmail.fr" at bounding box center [725, 381] width 251 height 39
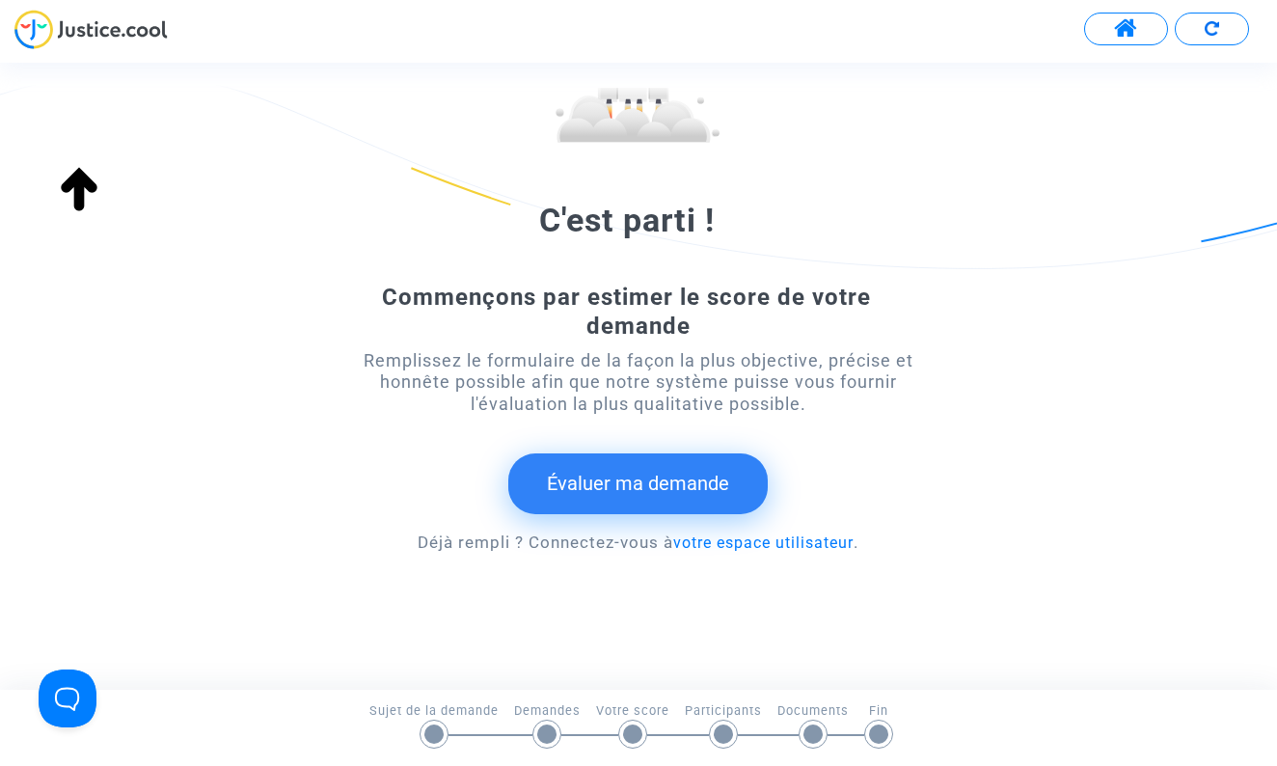
scroll to position [214, 0]
click at [772, 534] on link "votre espace utilisateur" at bounding box center [763, 543] width 180 height 18
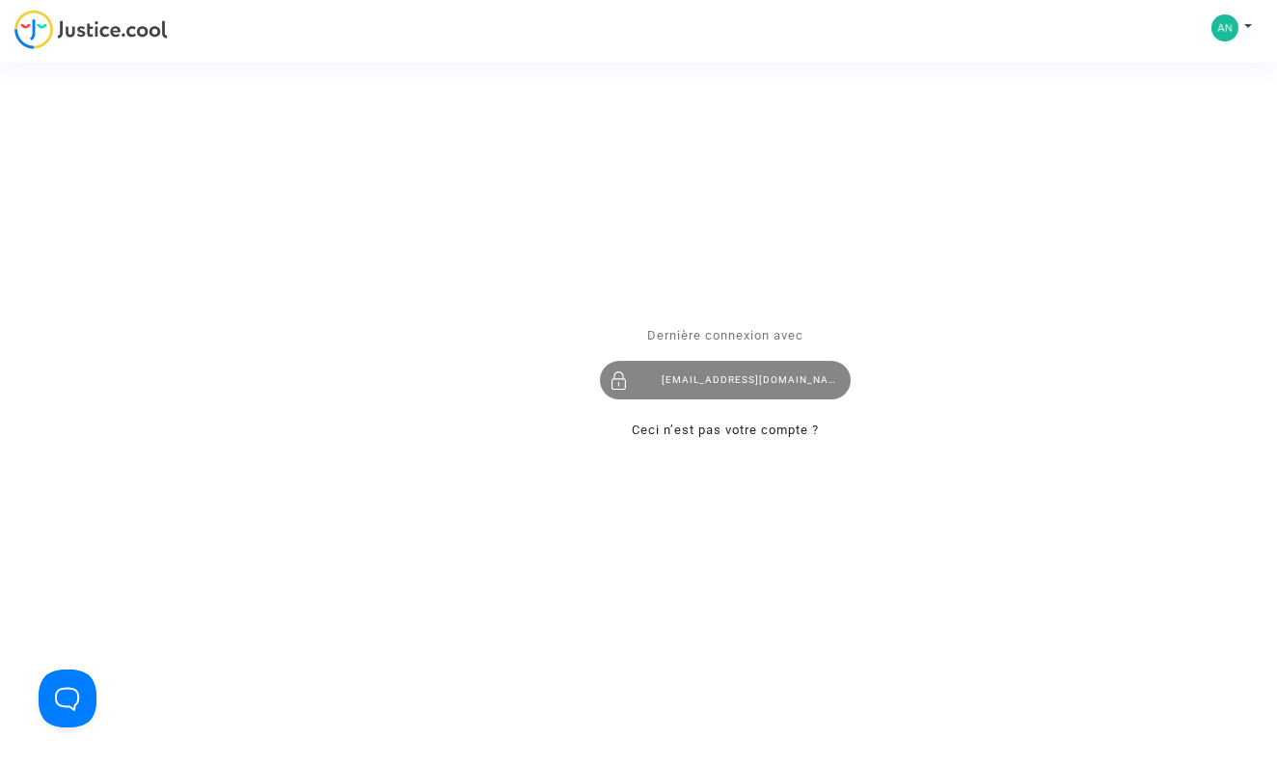
click at [776, 383] on div "[EMAIL_ADDRESS][DOMAIN_NAME]" at bounding box center [725, 381] width 251 height 39
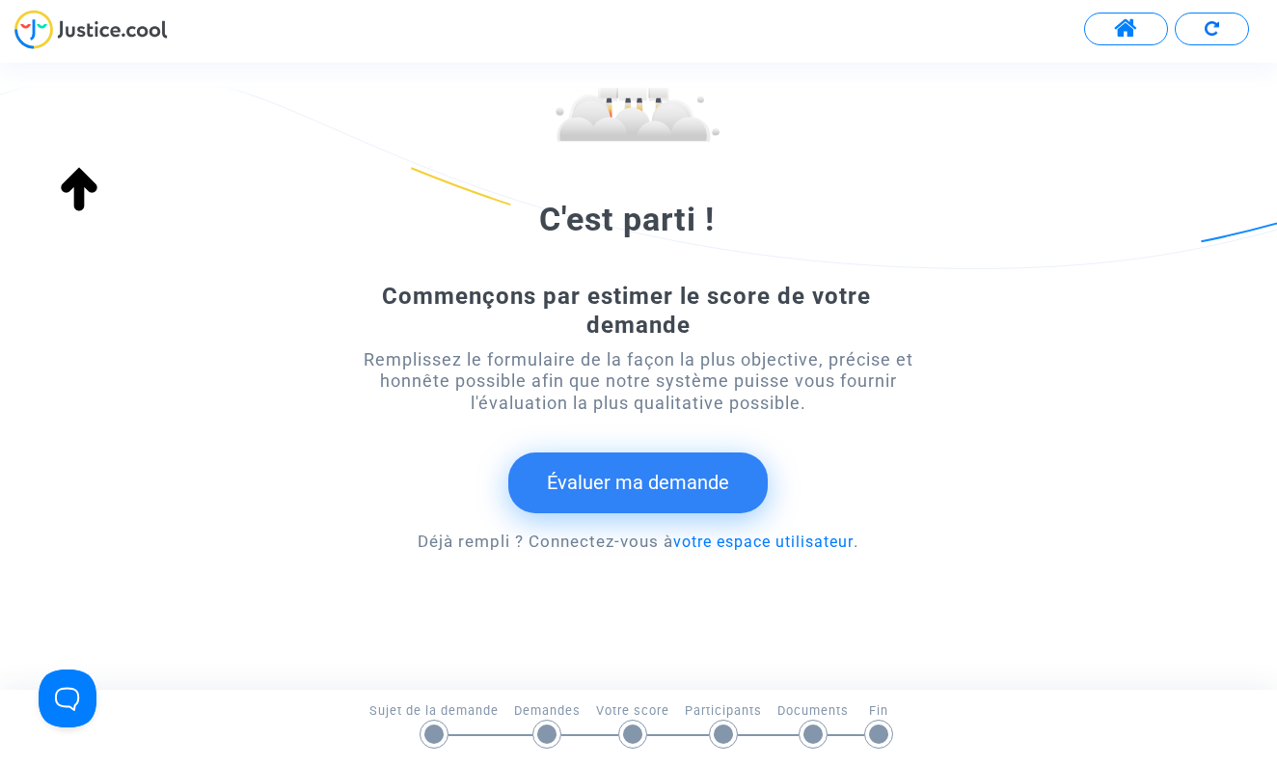
click at [693, 452] on button "Évaluer ma demande" at bounding box center [637, 482] width 259 height 60
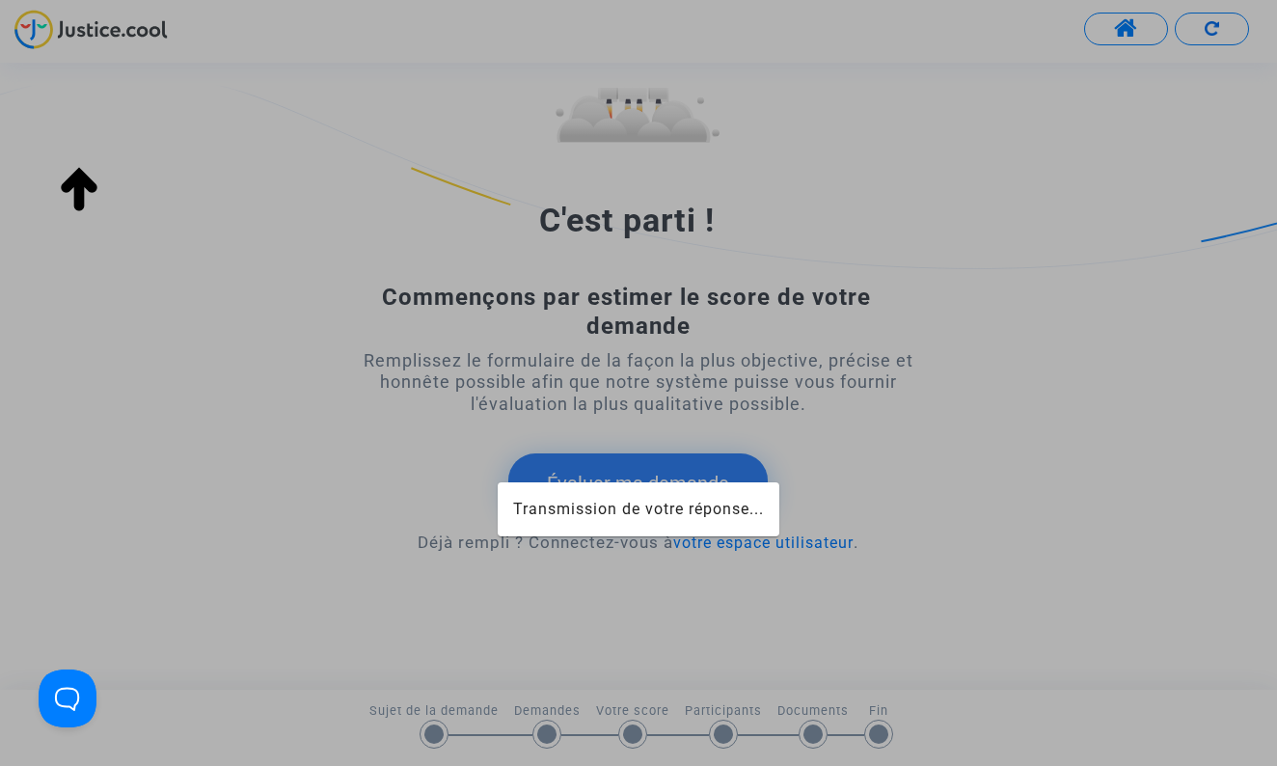
scroll to position [214, 0]
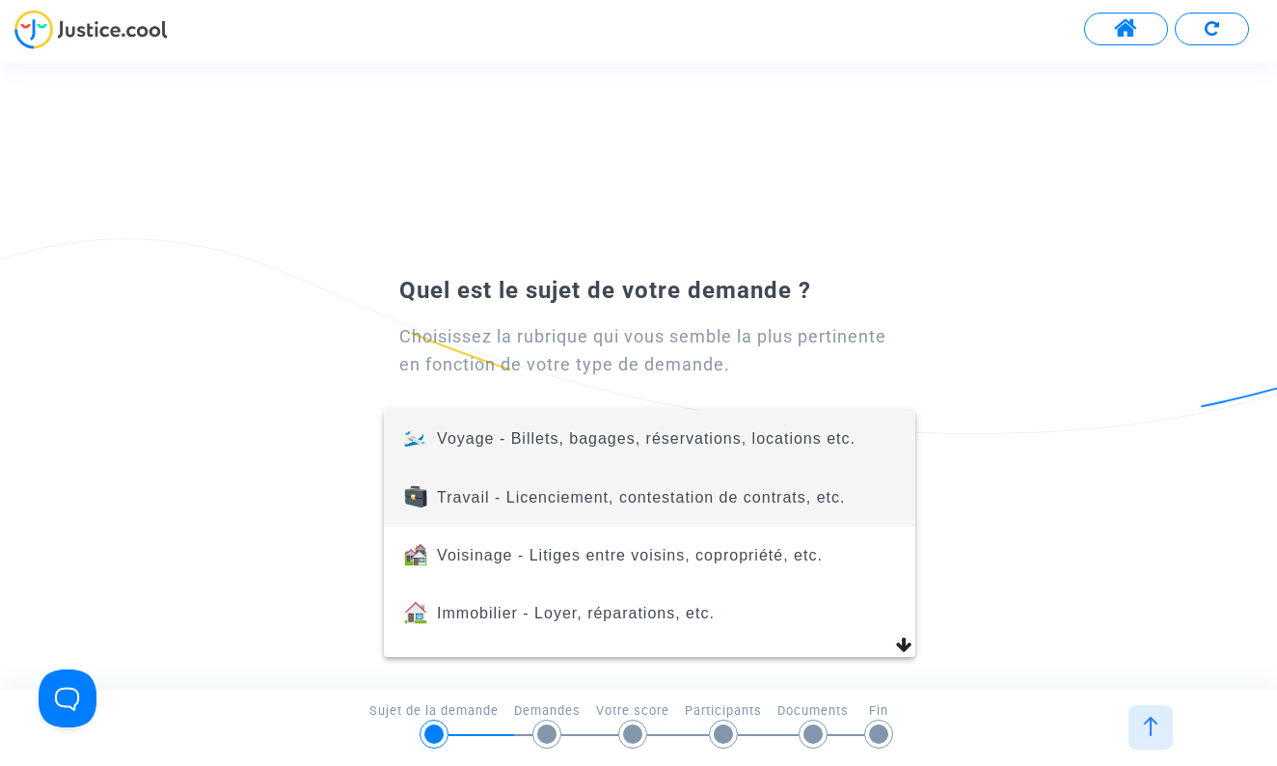
click at [591, 493] on span "Travail - Licenciement, contestation de contrats, etc." at bounding box center [641, 497] width 408 height 16
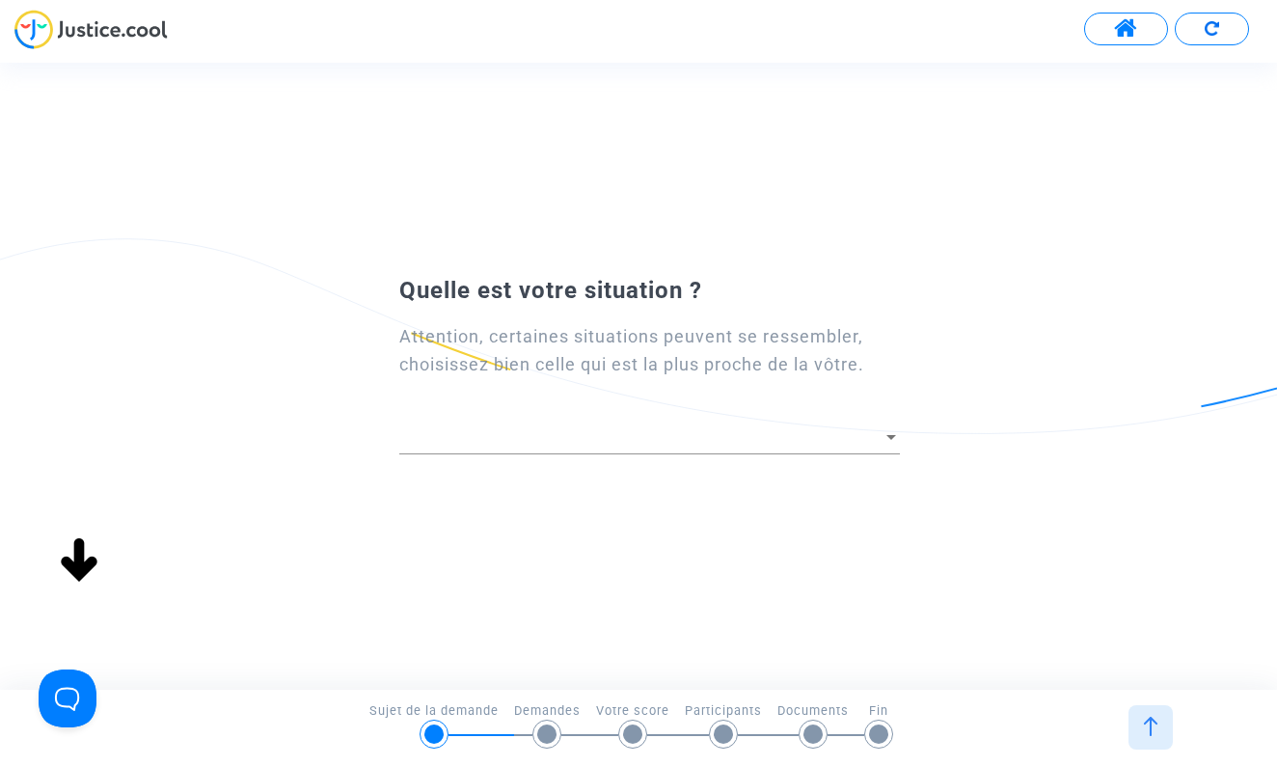
scroll to position [0, 0]
